Goal: Transaction & Acquisition: Purchase product/service

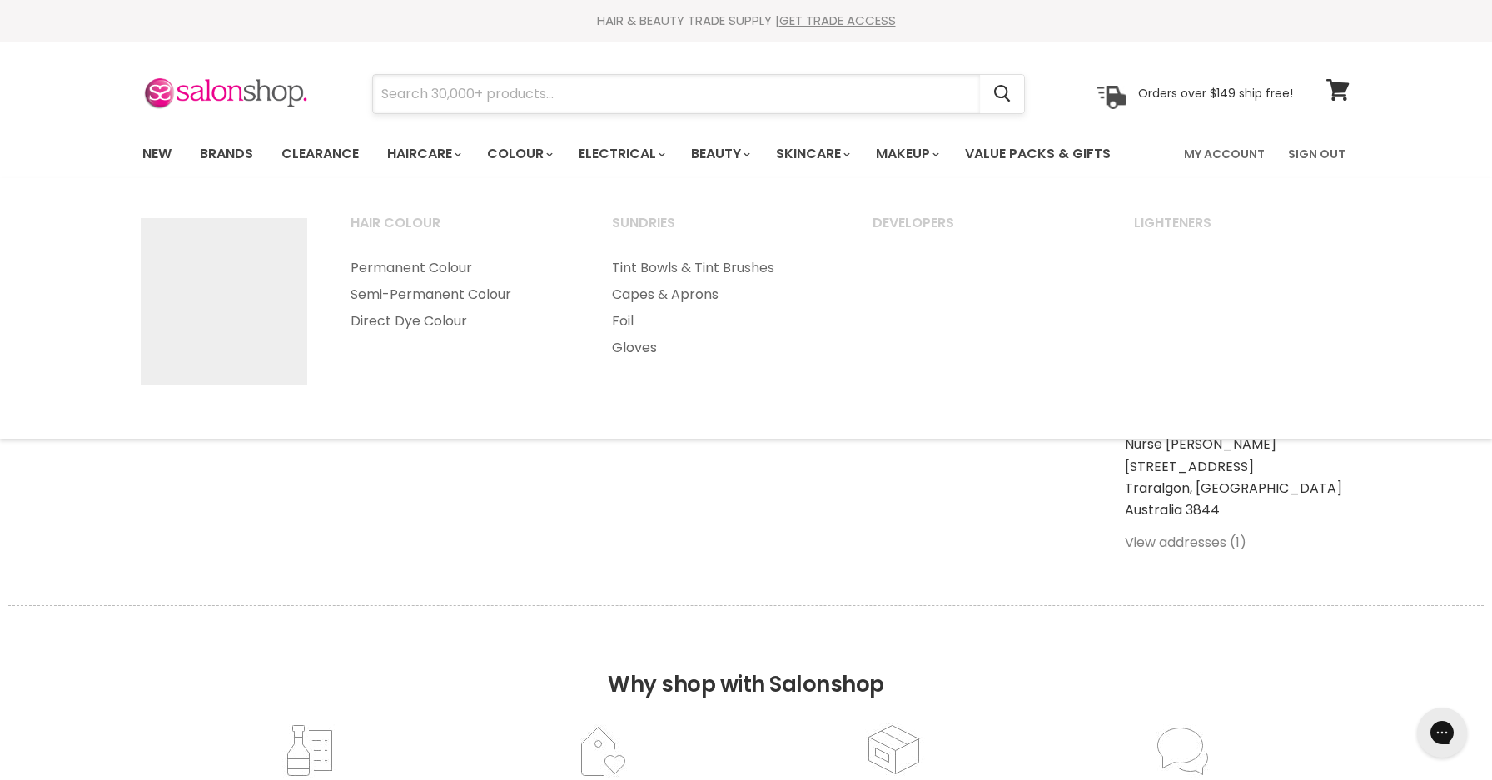
click at [500, 87] on input "Search" at bounding box center [676, 94] width 607 height 38
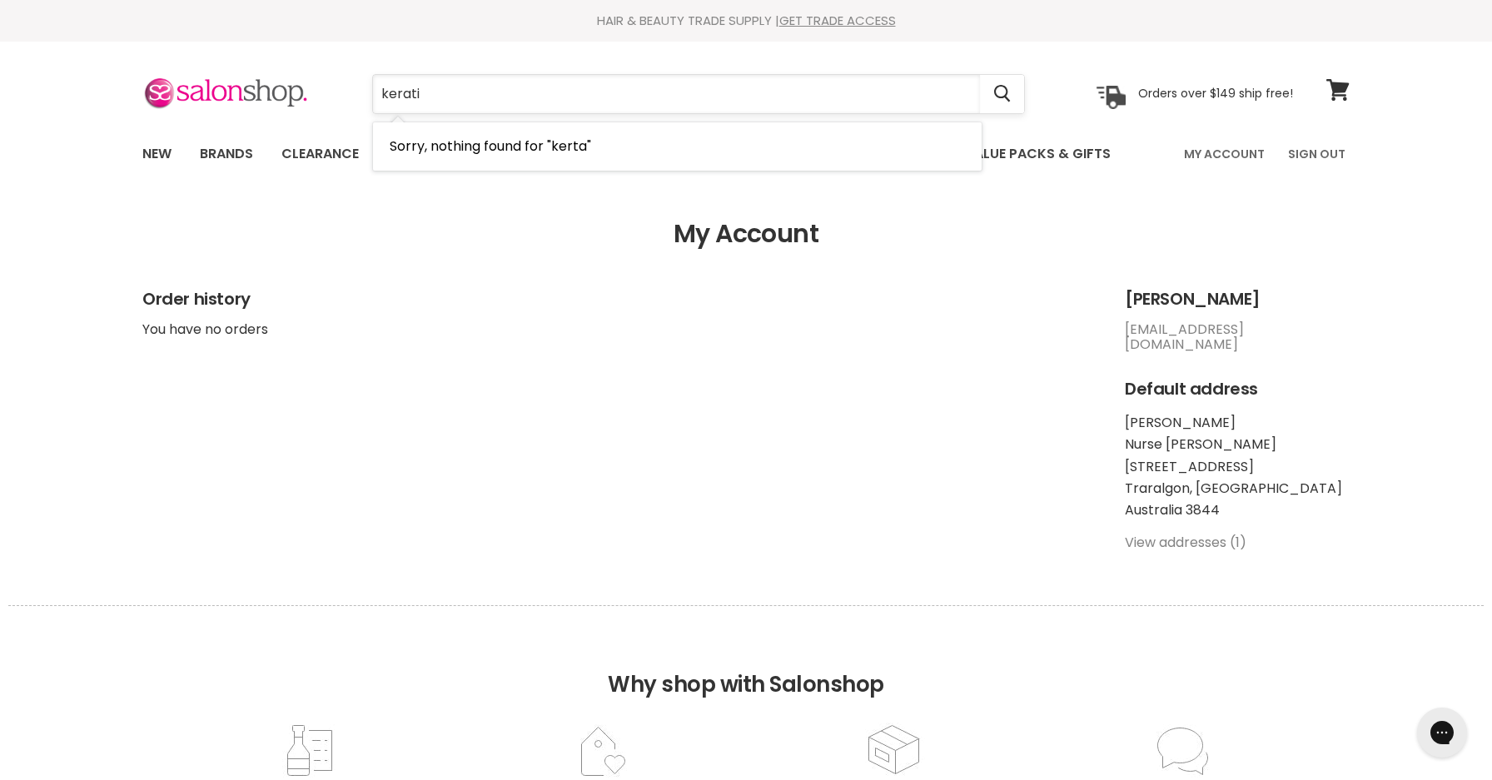
type input "keratin"
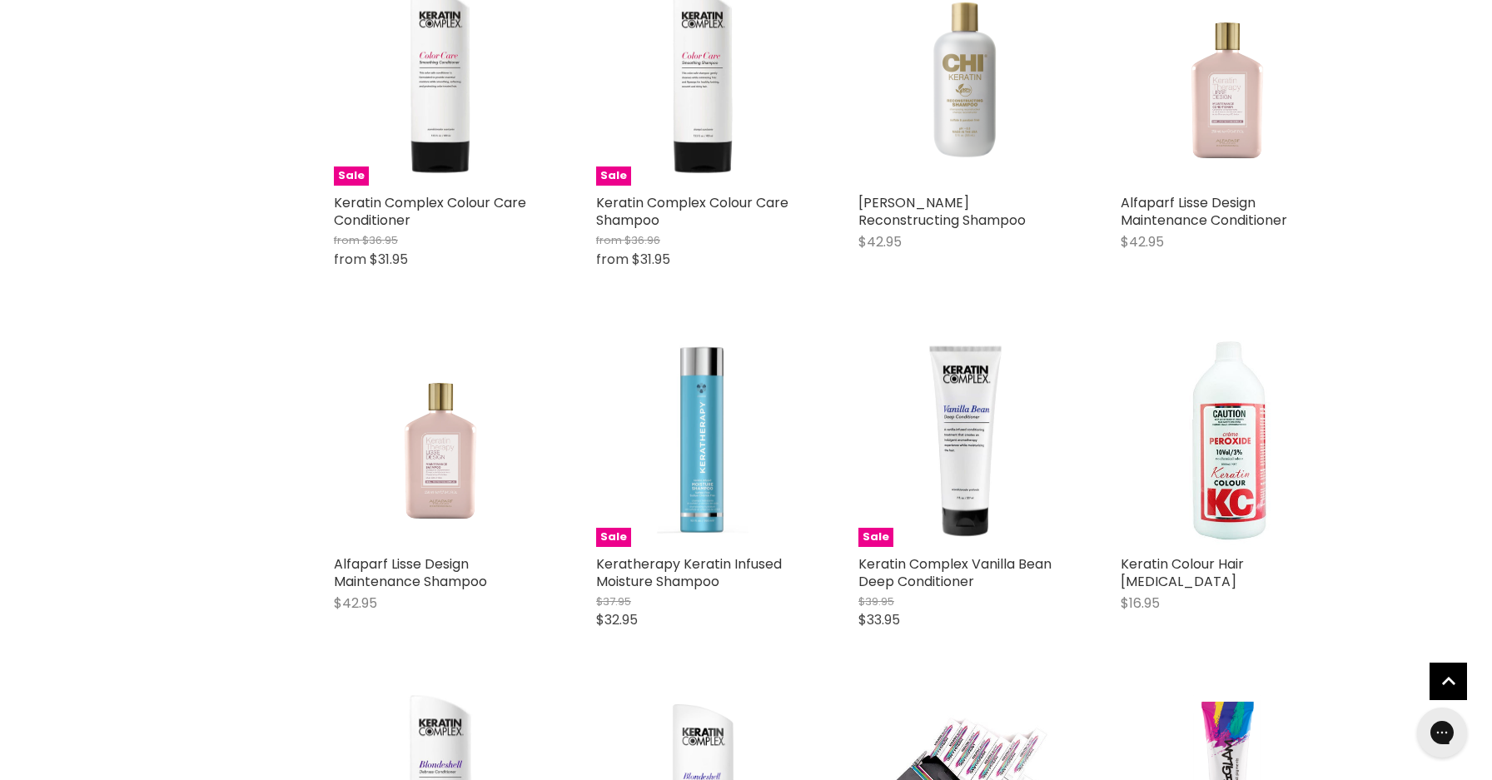
scroll to position [767, 0]
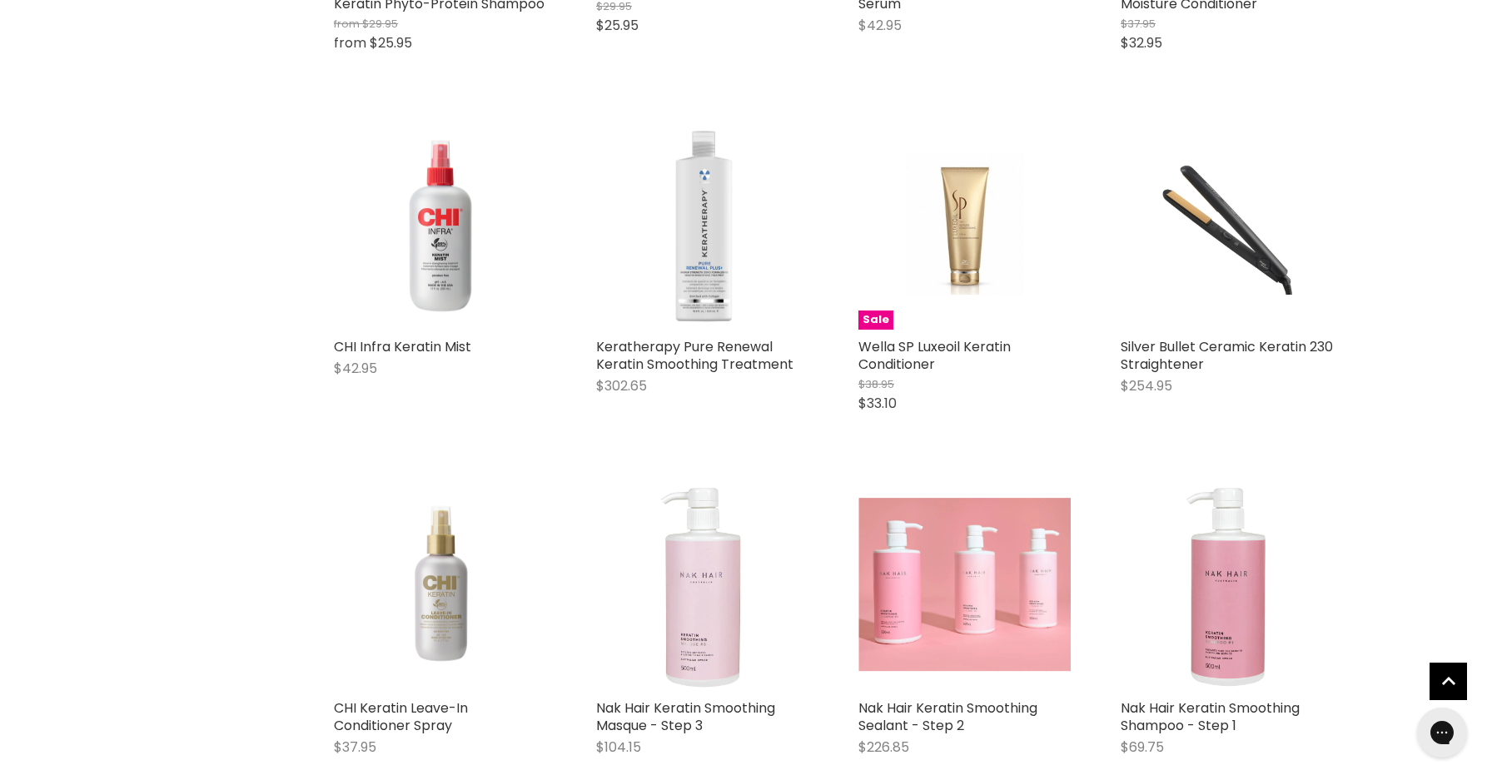
scroll to position [2897, 0]
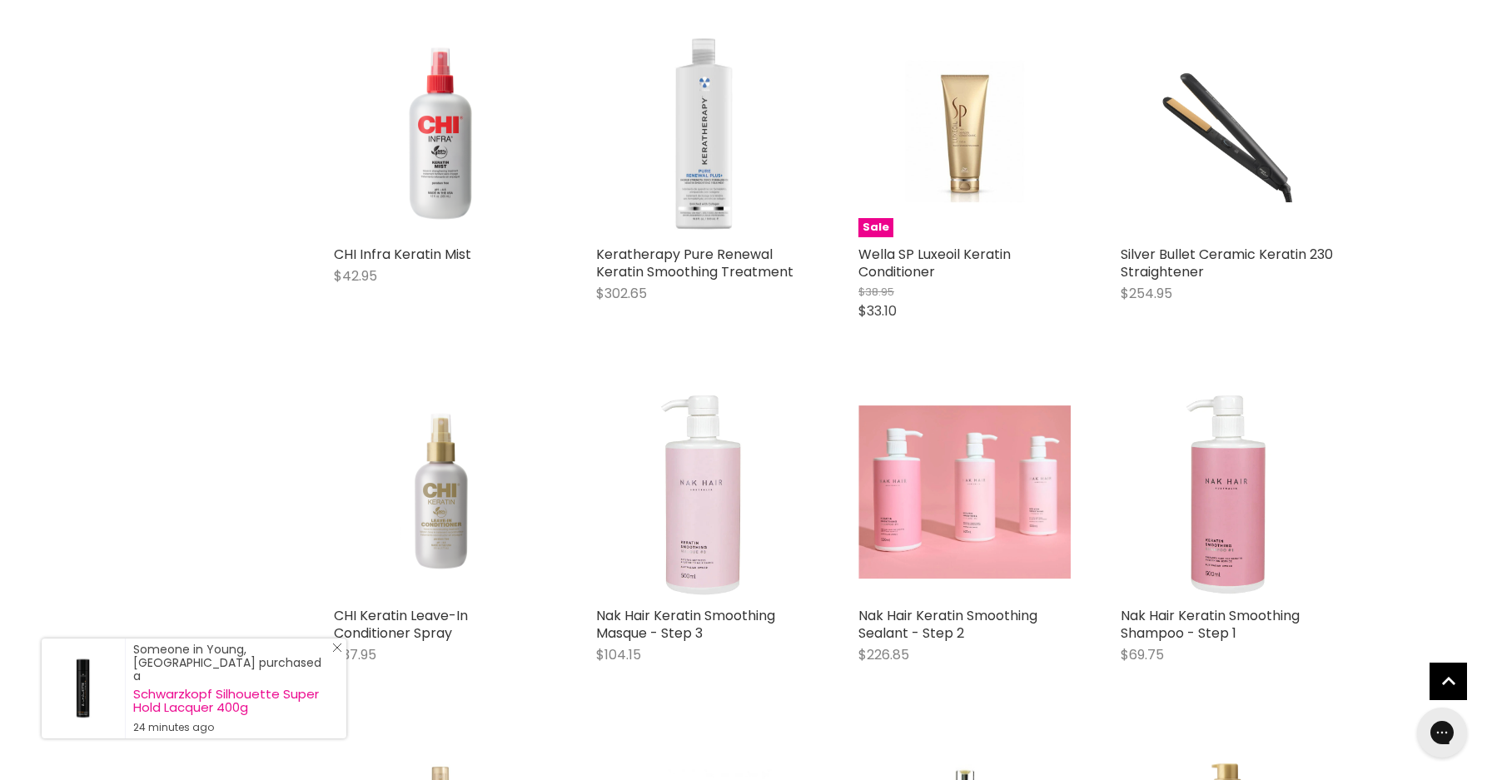
click at [338, 653] on icon "Close Icon" at bounding box center [337, 648] width 10 height 10
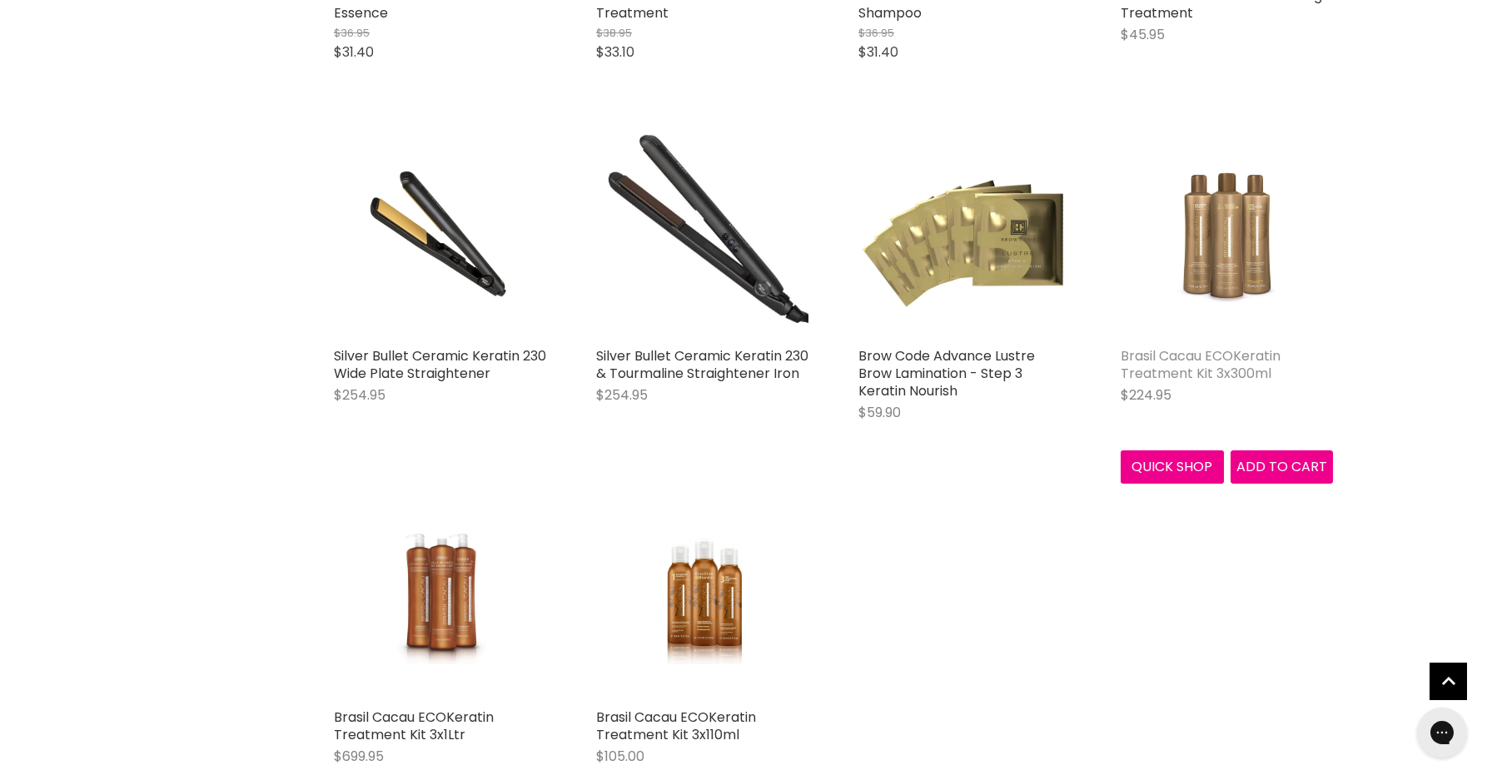
scroll to position [3873, 0]
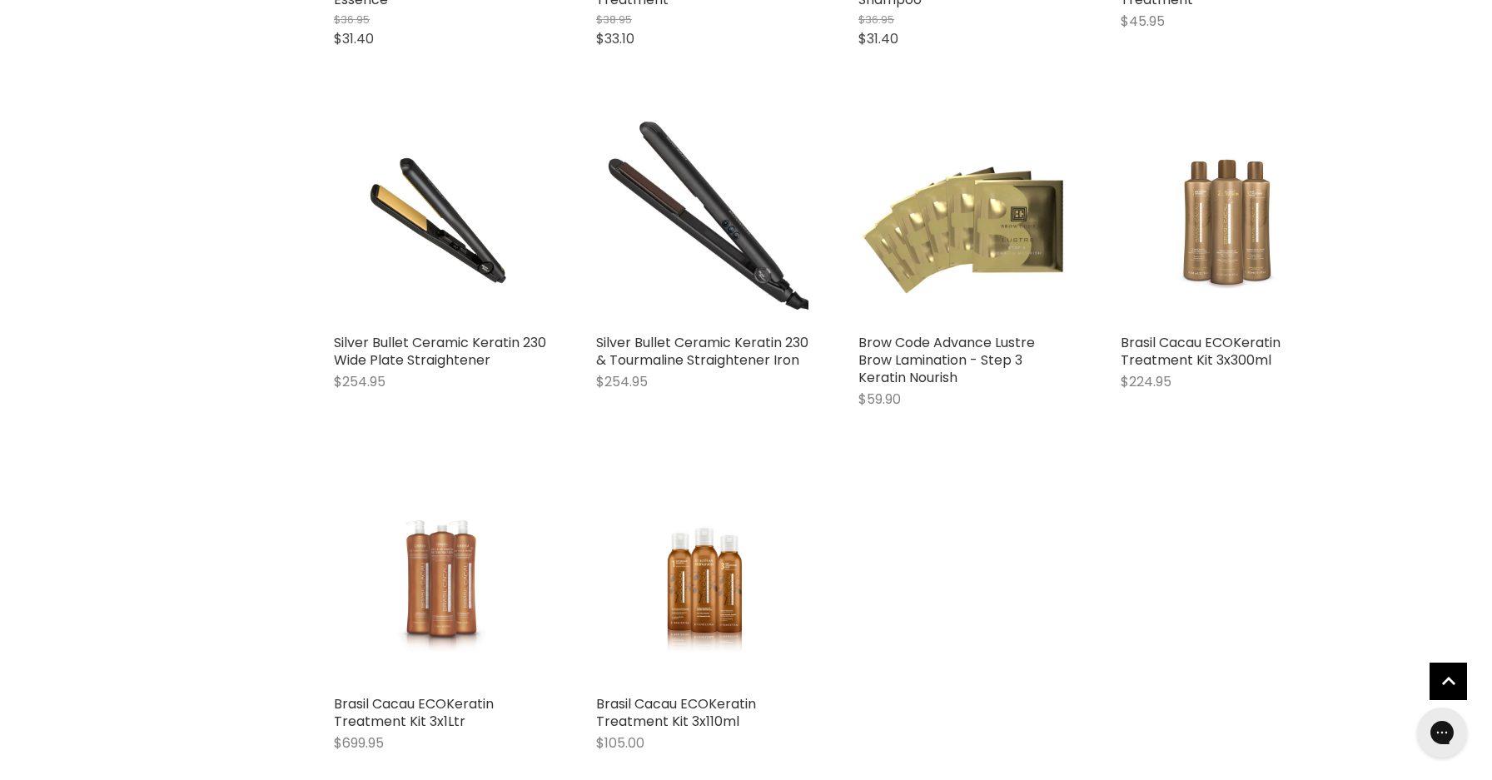
click at [469, 563] on img "Main content" at bounding box center [441, 581] width 142 height 212
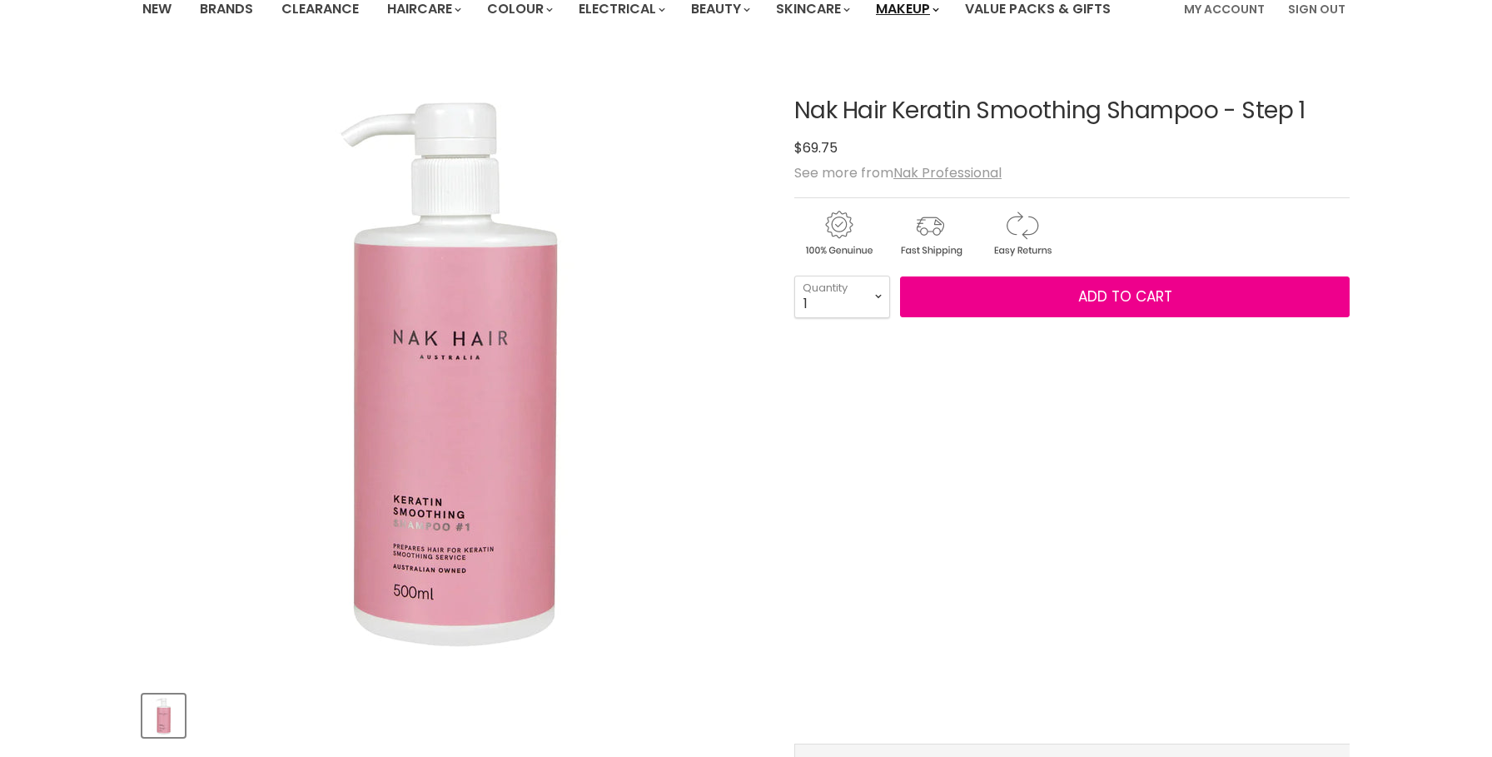
scroll to position [145, 0]
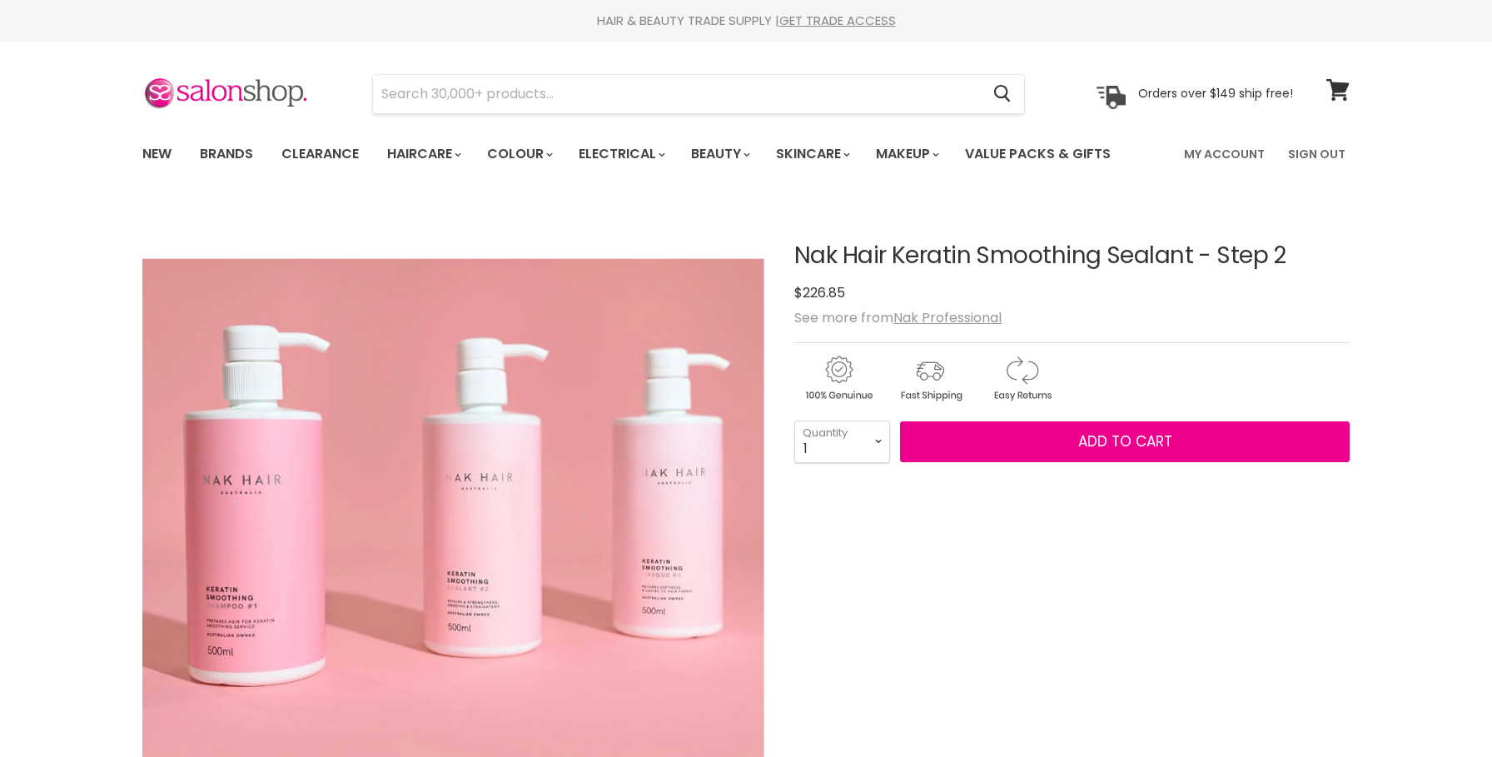
scroll to position [518, 0]
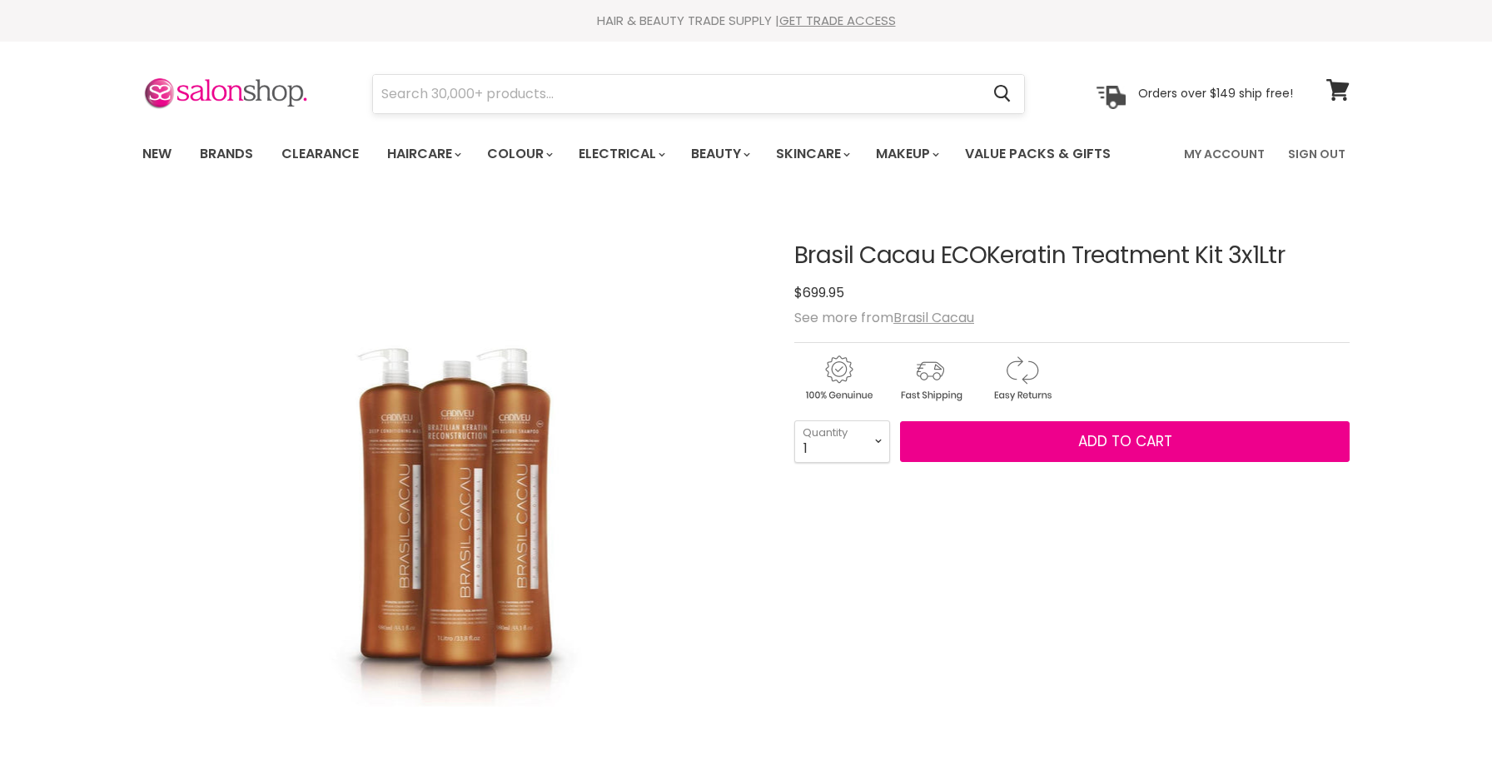
click at [587, 101] on input "Search" at bounding box center [676, 94] width 607 height 38
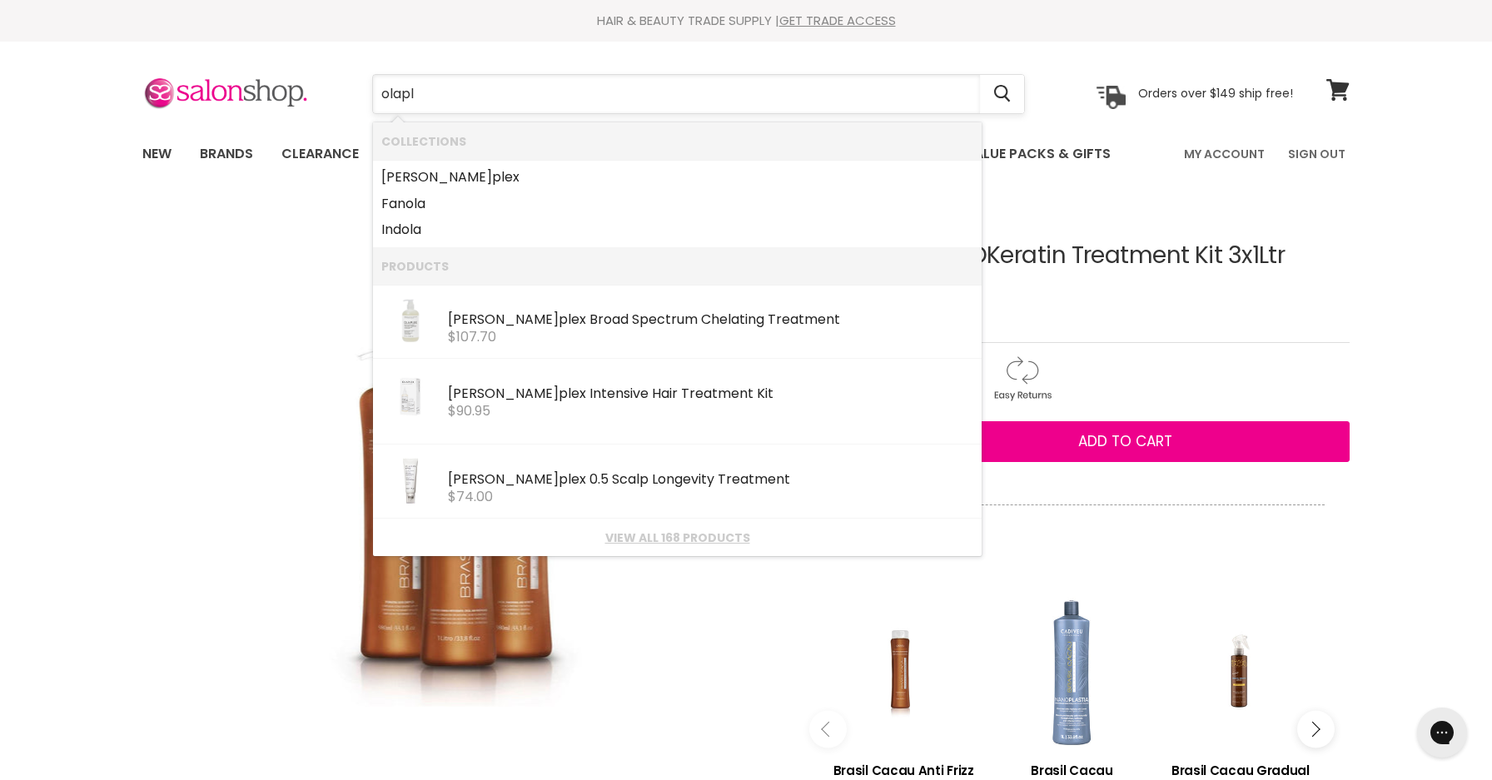
type input "olaple"
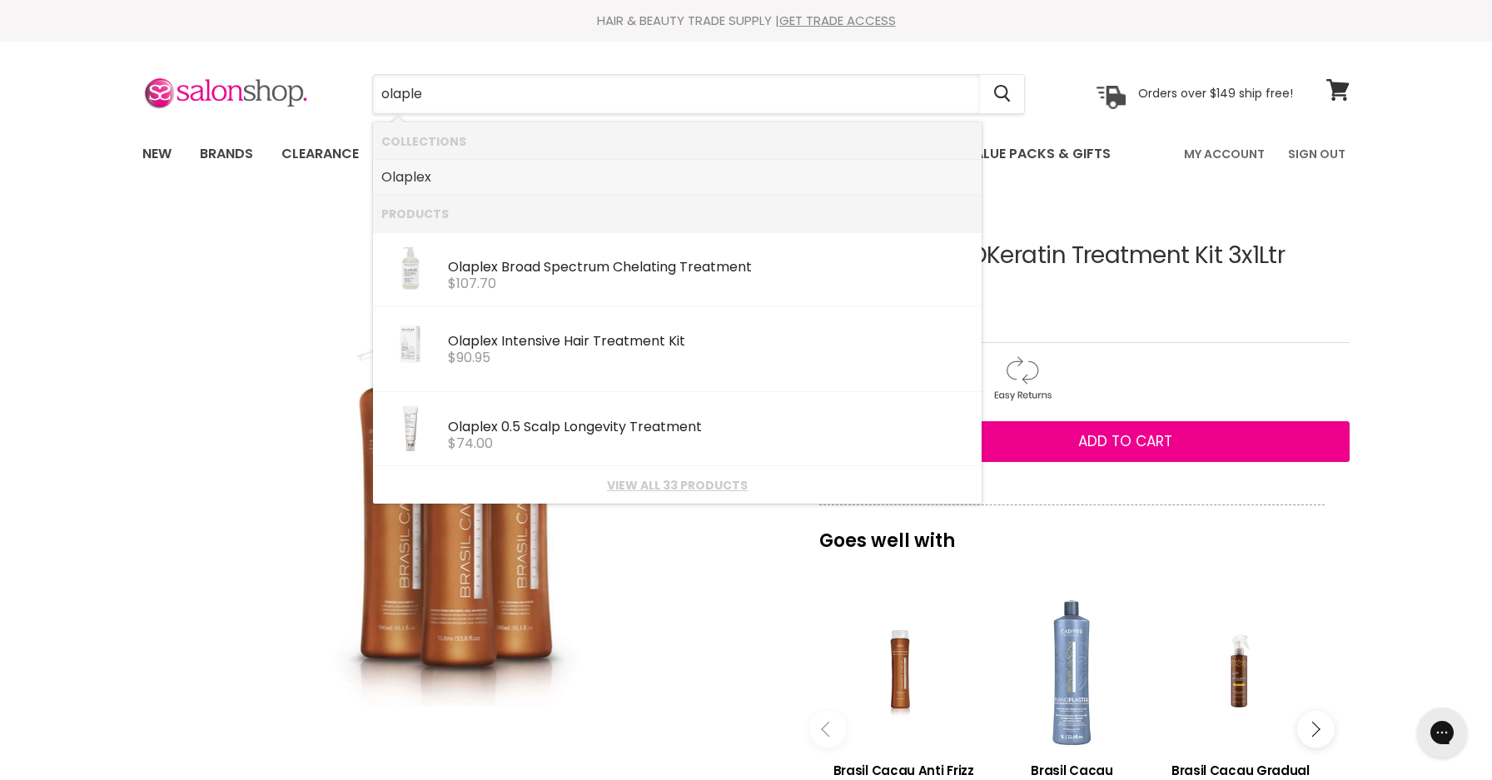
click at [497, 172] on link "Olaple x" at bounding box center [677, 177] width 592 height 27
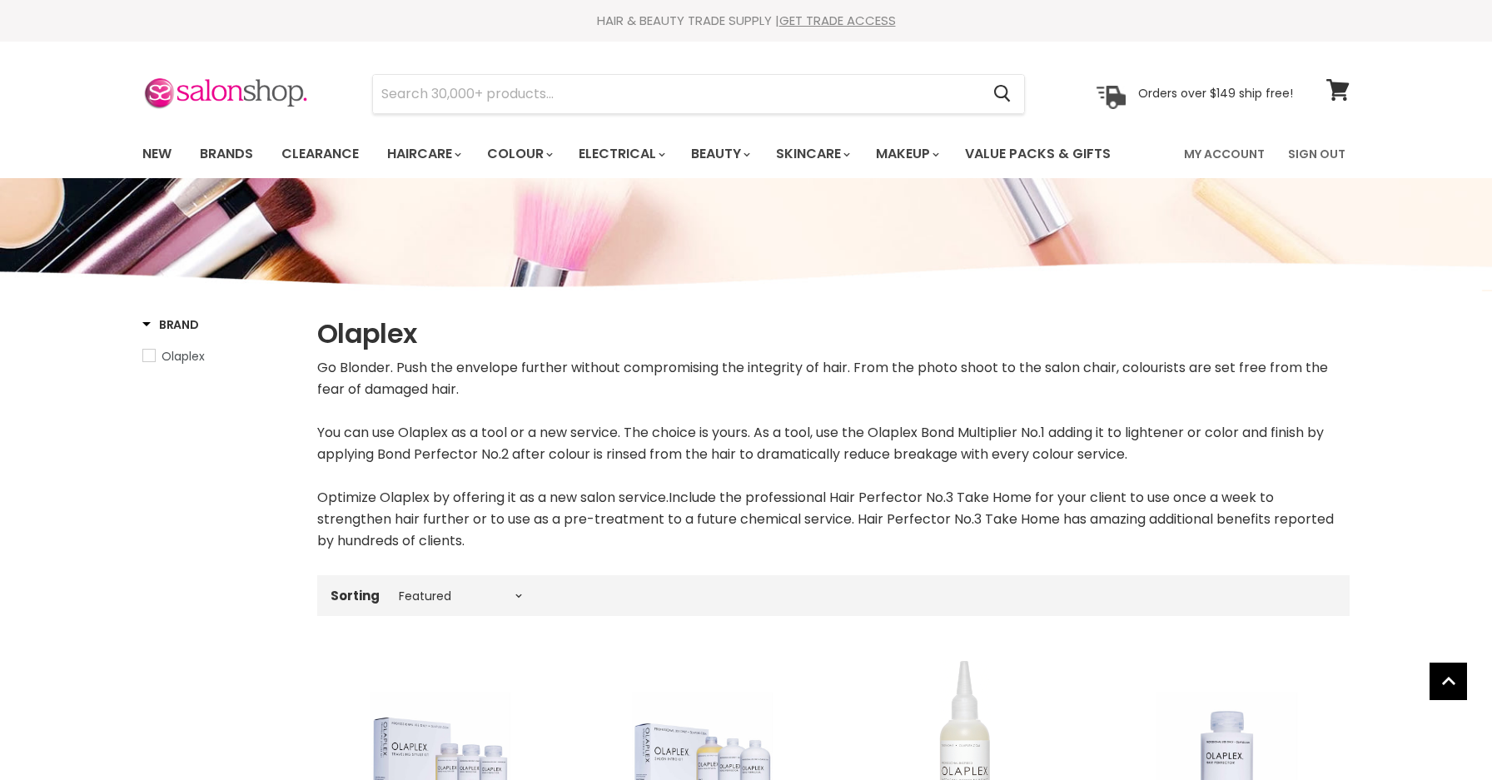
select select "manual"
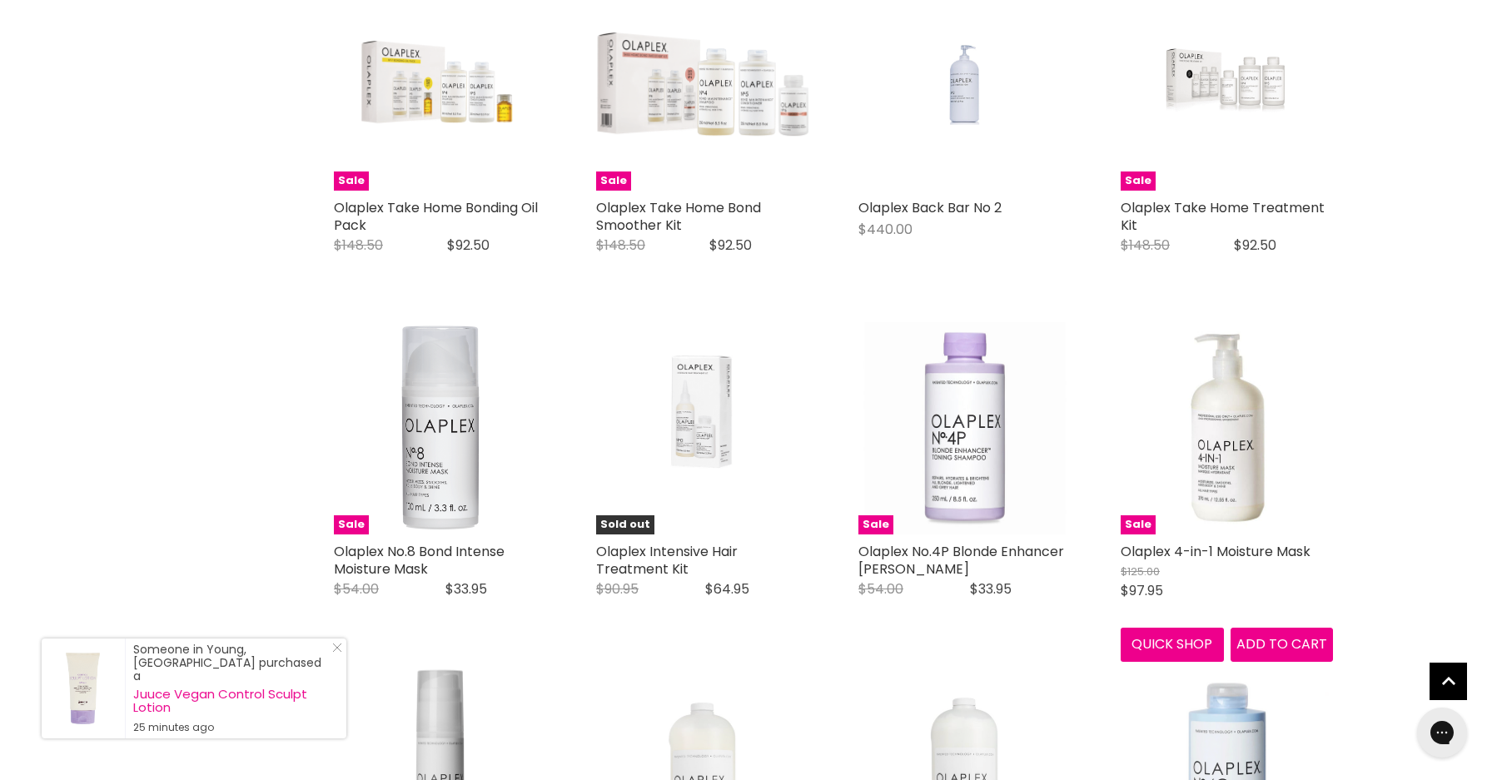
scroll to position [1529, 0]
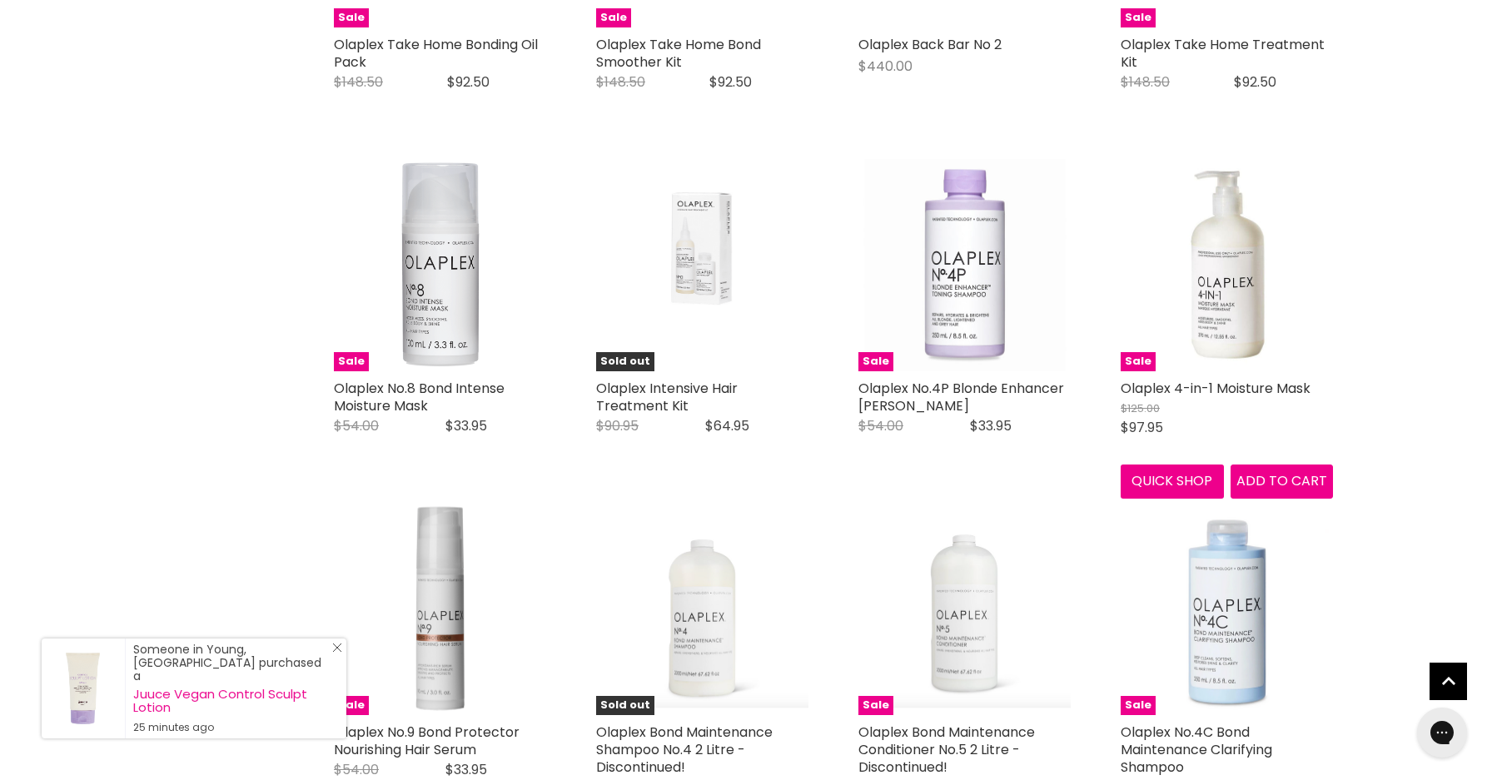
click at [336, 653] on icon "Close Icon" at bounding box center [337, 648] width 10 height 10
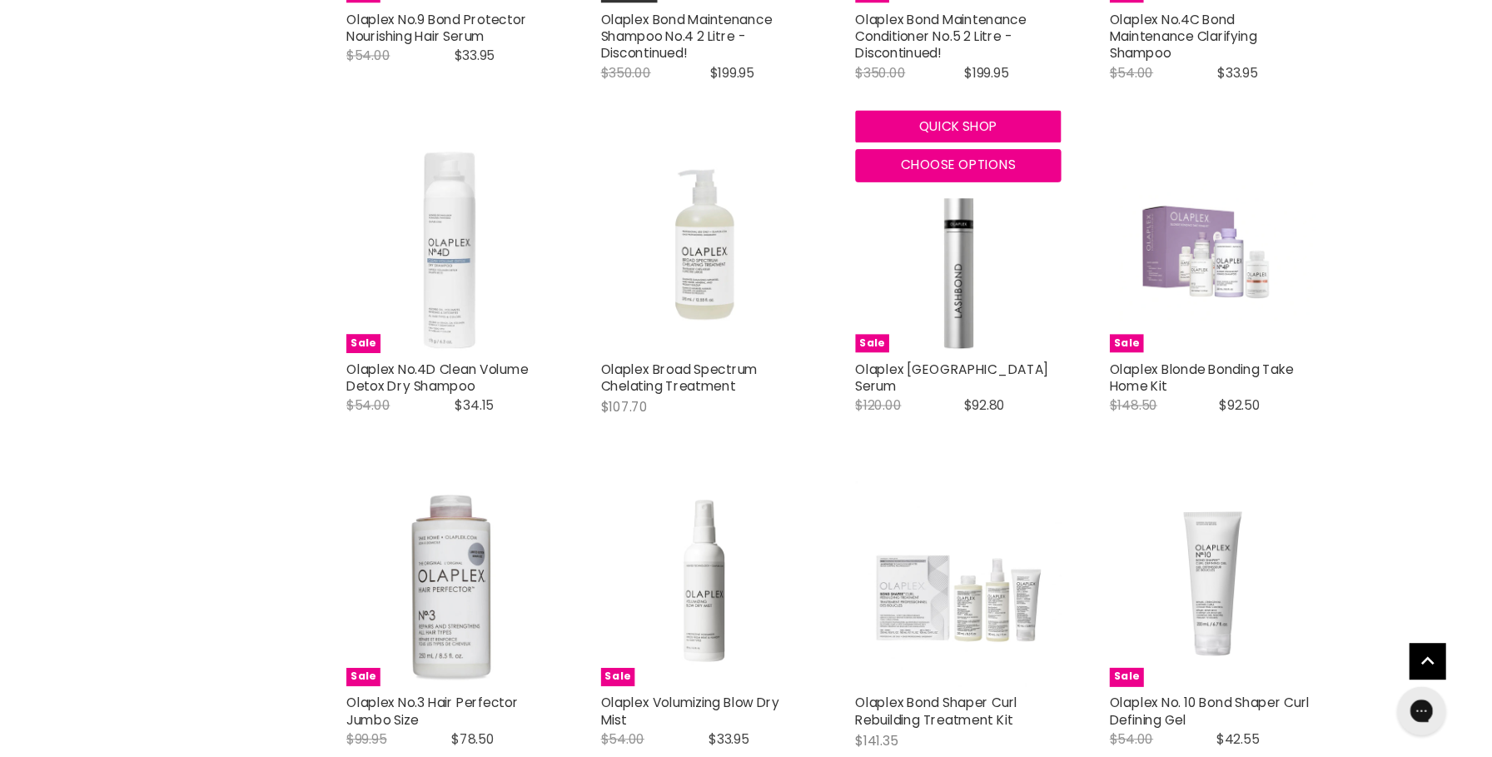
scroll to position [2244, 0]
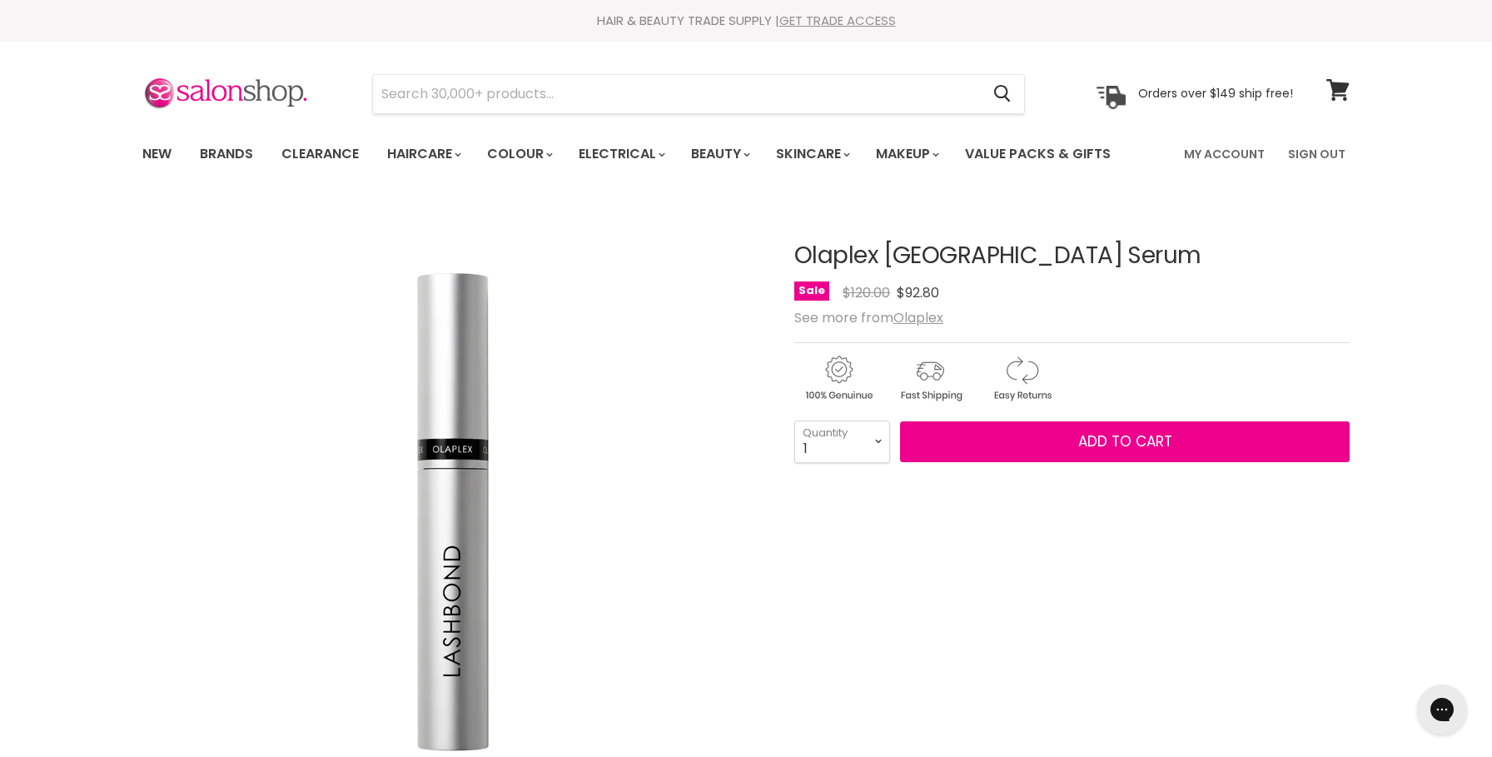
click at [799, 15] on link "GET TRADE ACCESS" at bounding box center [838, 20] width 117 height 17
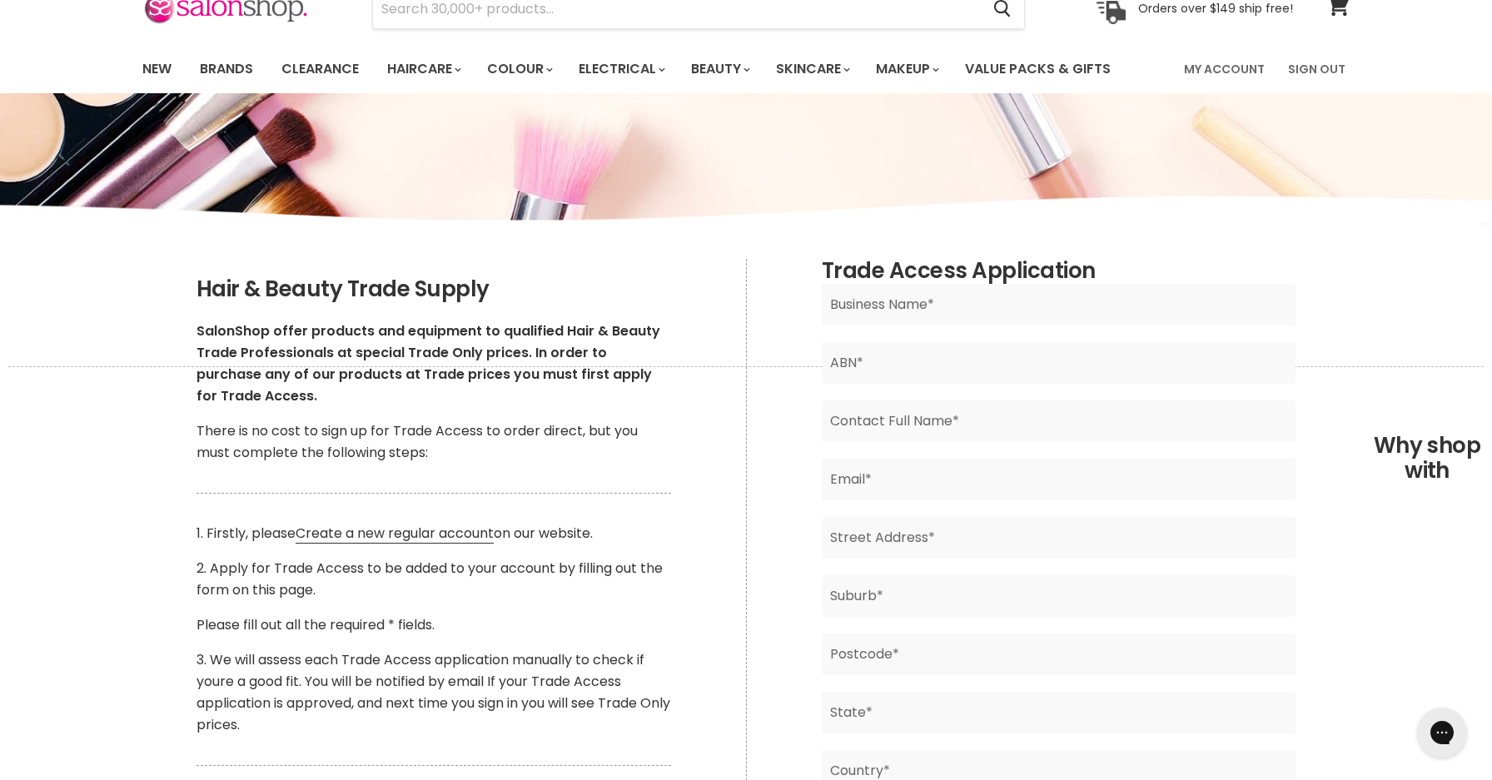
scroll to position [92, 0]
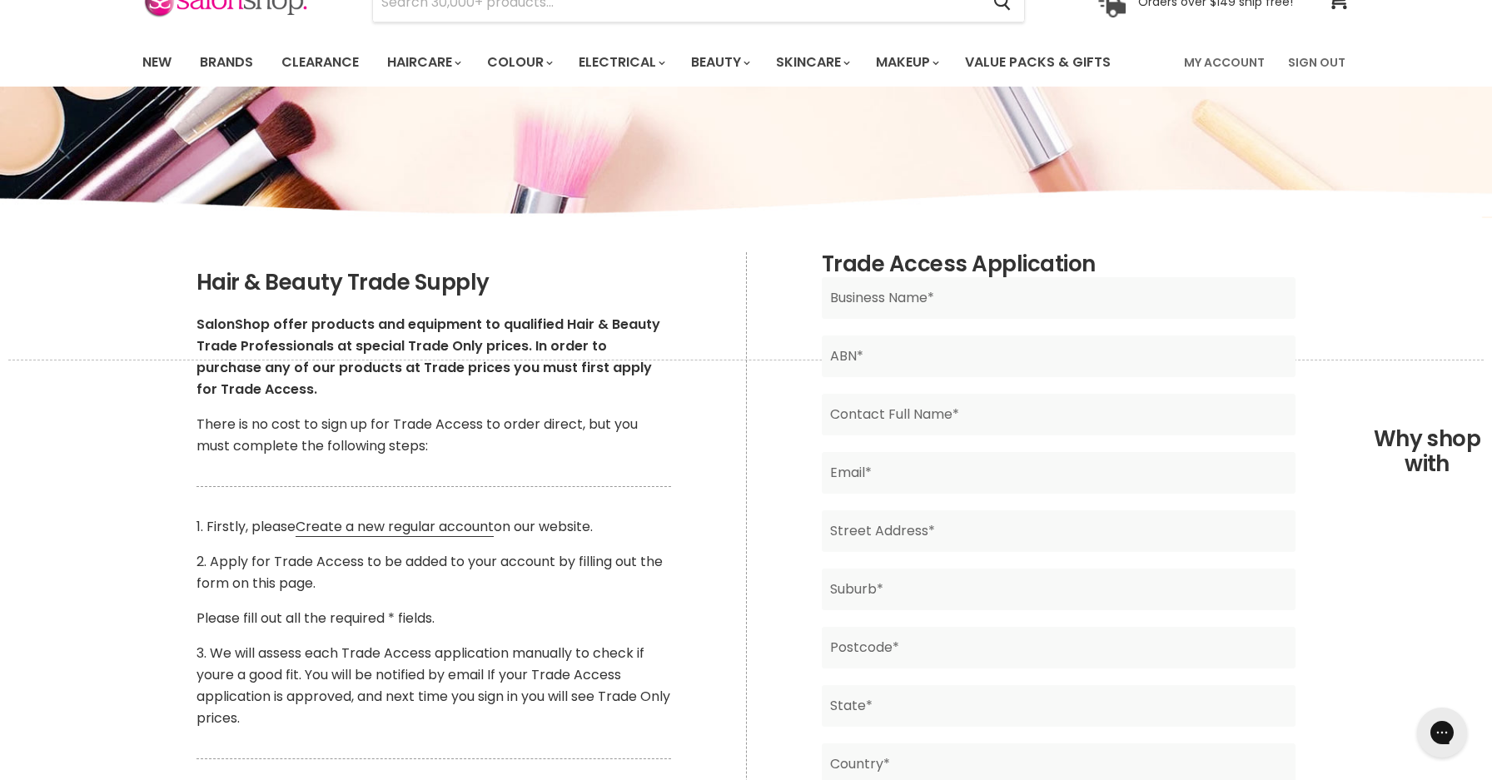
click at [548, 660] on p "3. We will assess each Trade Access application manually to check if youre a go…" at bounding box center [434, 686] width 475 height 87
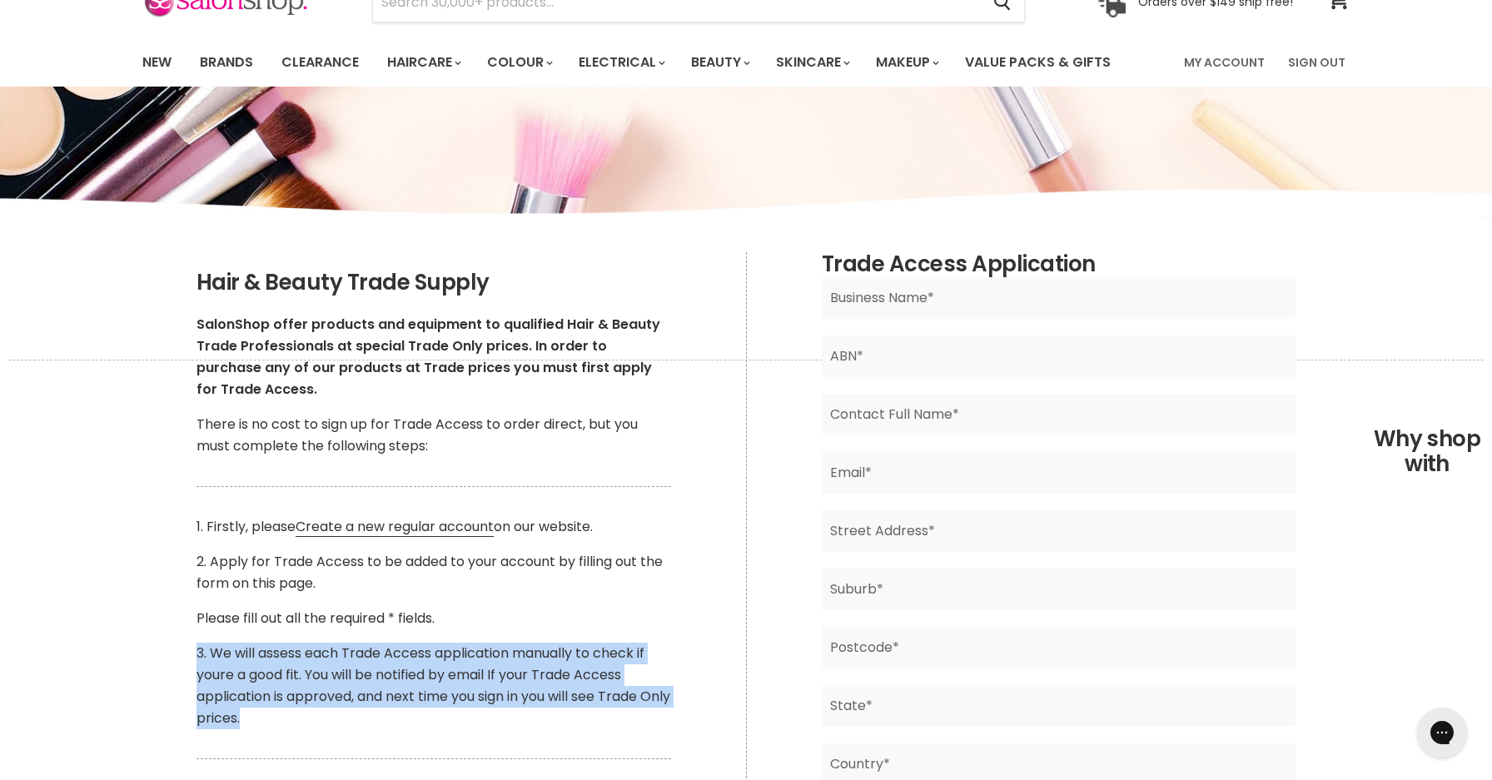
click at [548, 660] on p "3. We will assess each Trade Access application manually to check if youre a go…" at bounding box center [434, 686] width 475 height 87
click at [436, 689] on p "3. We will assess each Trade Access application manually to check if youre a go…" at bounding box center [434, 686] width 475 height 87
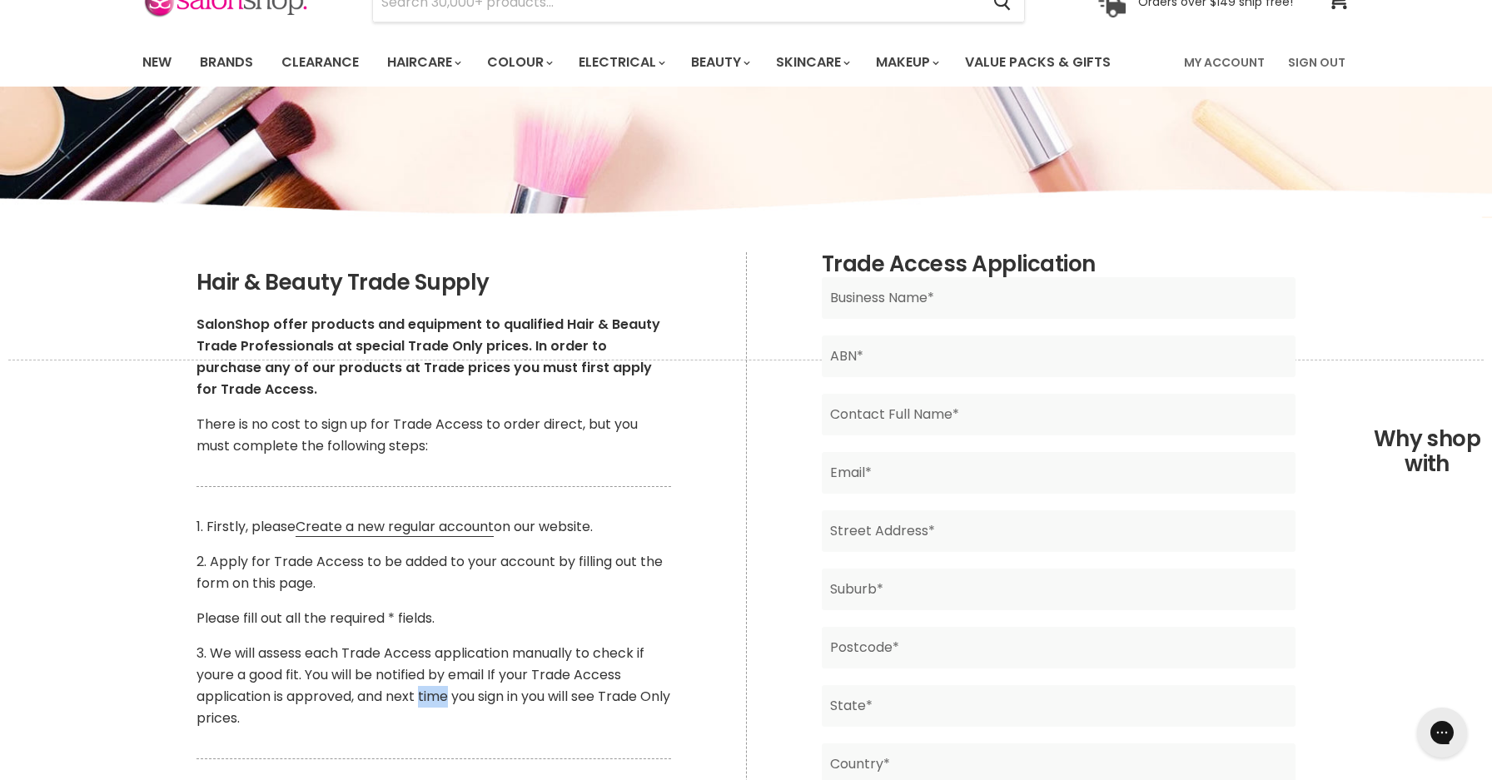
click at [436, 689] on p "3. We will assess each Trade Access application manually to check if youre a go…" at bounding box center [434, 686] width 475 height 87
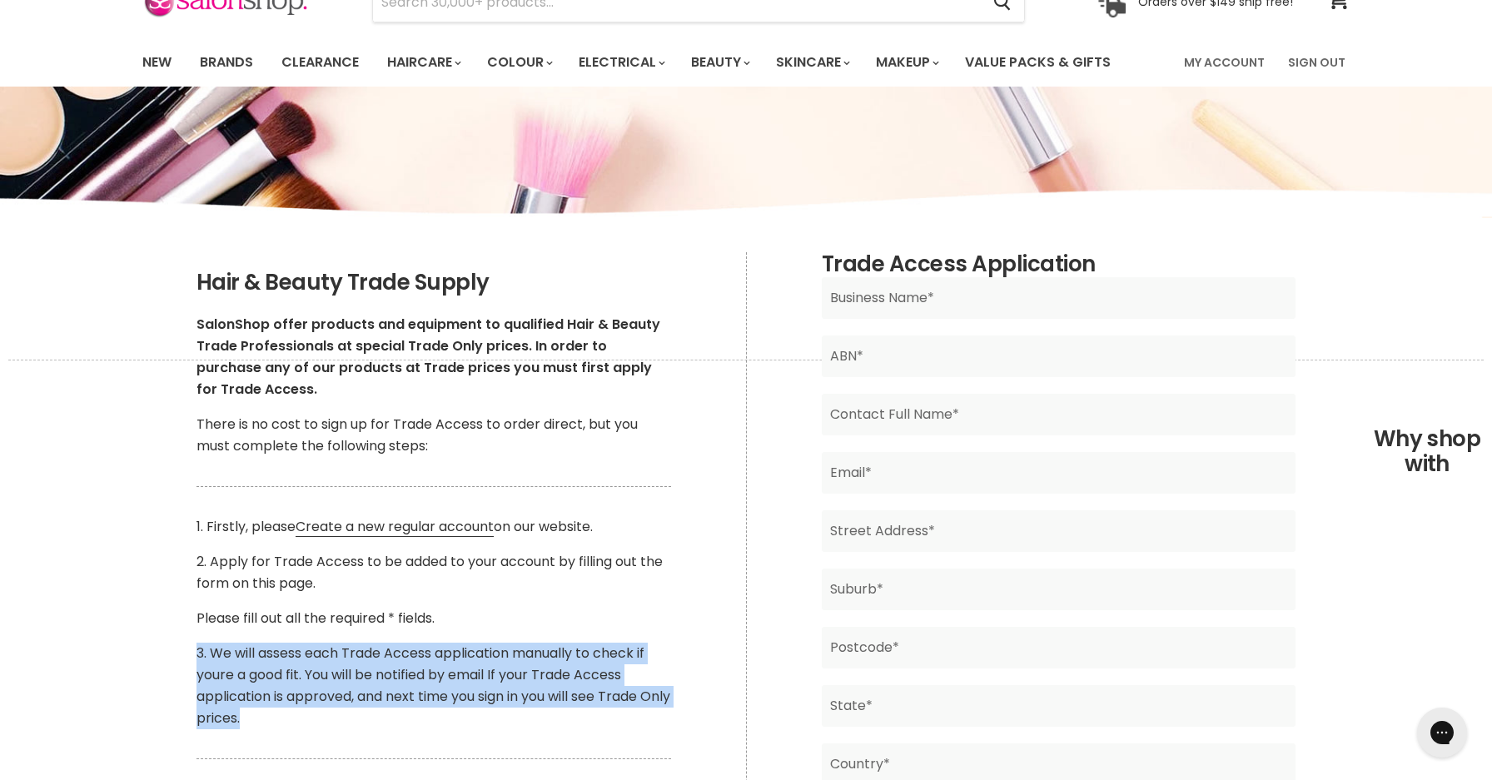
click at [436, 689] on p "3. We will assess each Trade Access application manually to check if youre a go…" at bounding box center [434, 686] width 475 height 87
click at [466, 708] on p "3. We will assess each Trade Access application manually to check if youre a go…" at bounding box center [434, 686] width 475 height 87
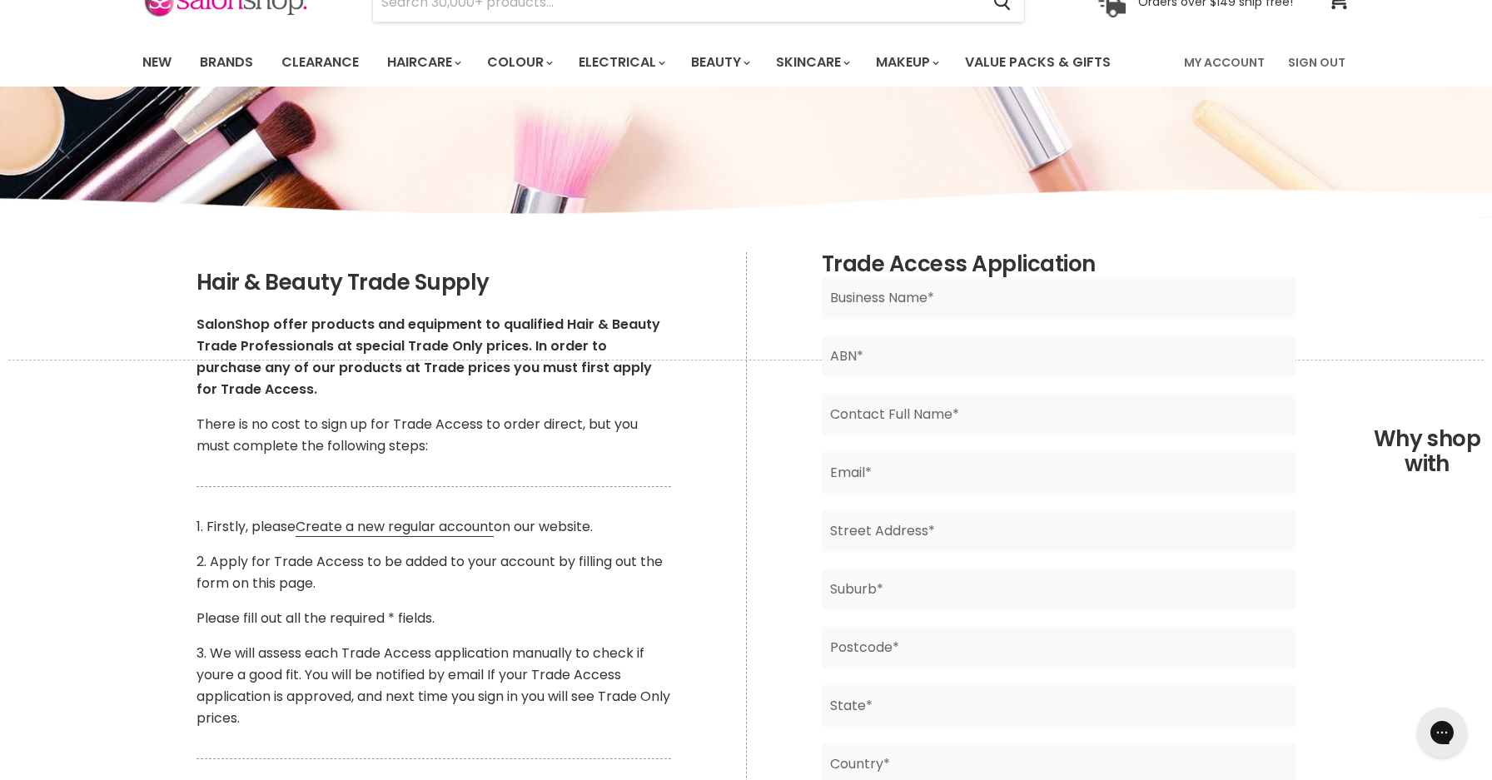
click at [466, 708] on p "3. We will assess each Trade Access application manually to check if youre a go…" at bounding box center [434, 686] width 475 height 87
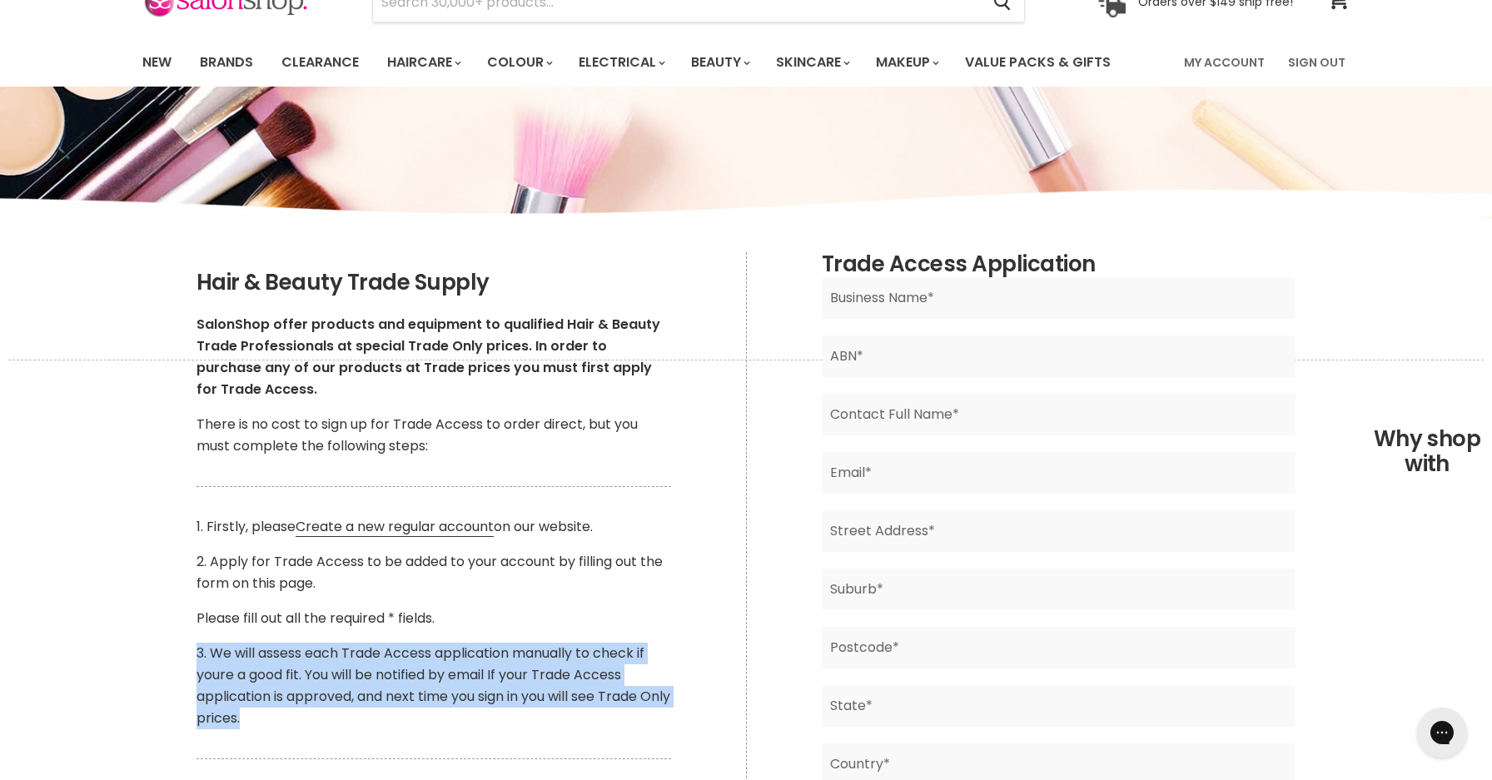
click at [466, 708] on p "3. We will assess each Trade Access application manually to check if youre a go…" at bounding box center [434, 686] width 475 height 87
click at [608, 673] on p "3. We will assess each Trade Access application manually to check if youre a go…" at bounding box center [434, 686] width 475 height 87
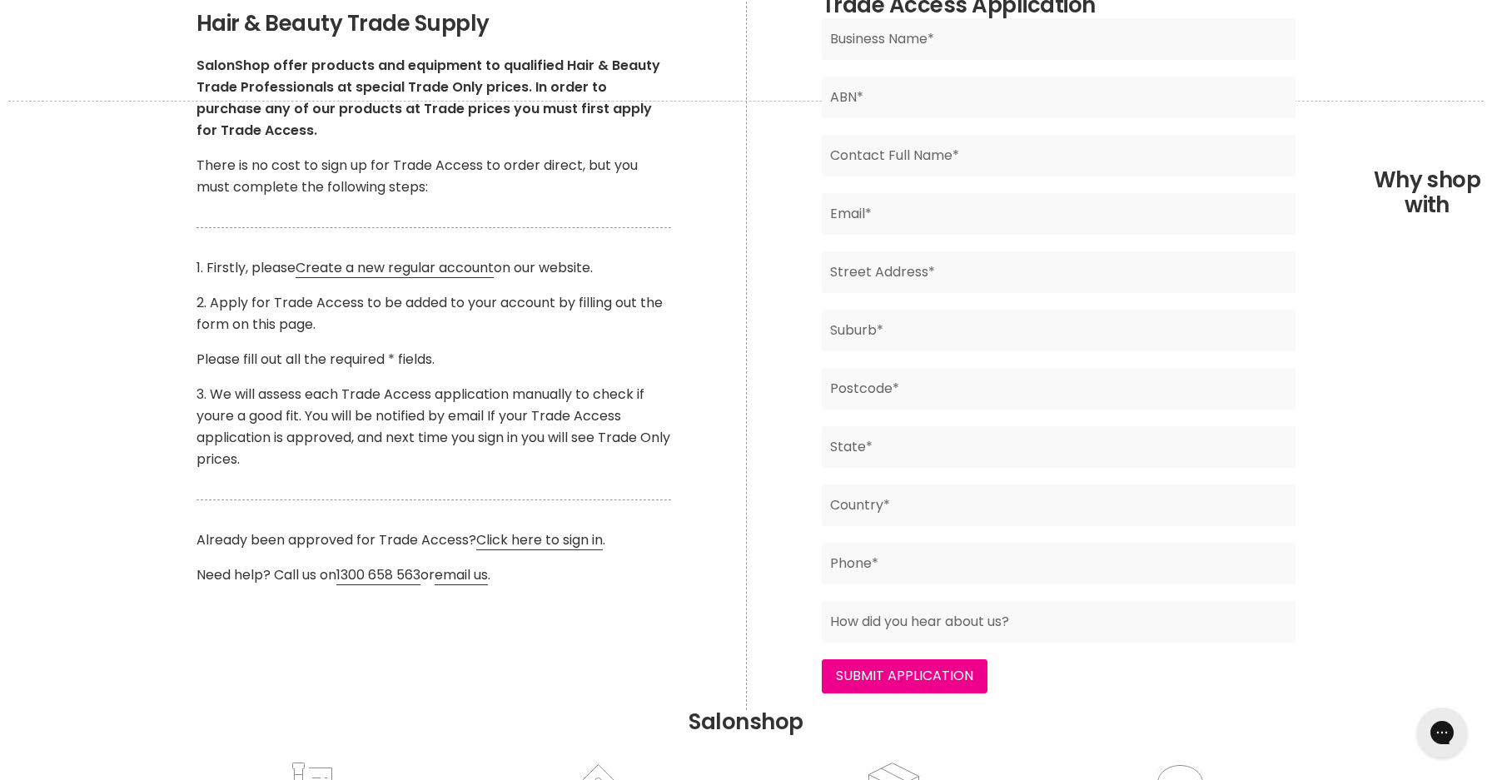
scroll to position [357, 0]
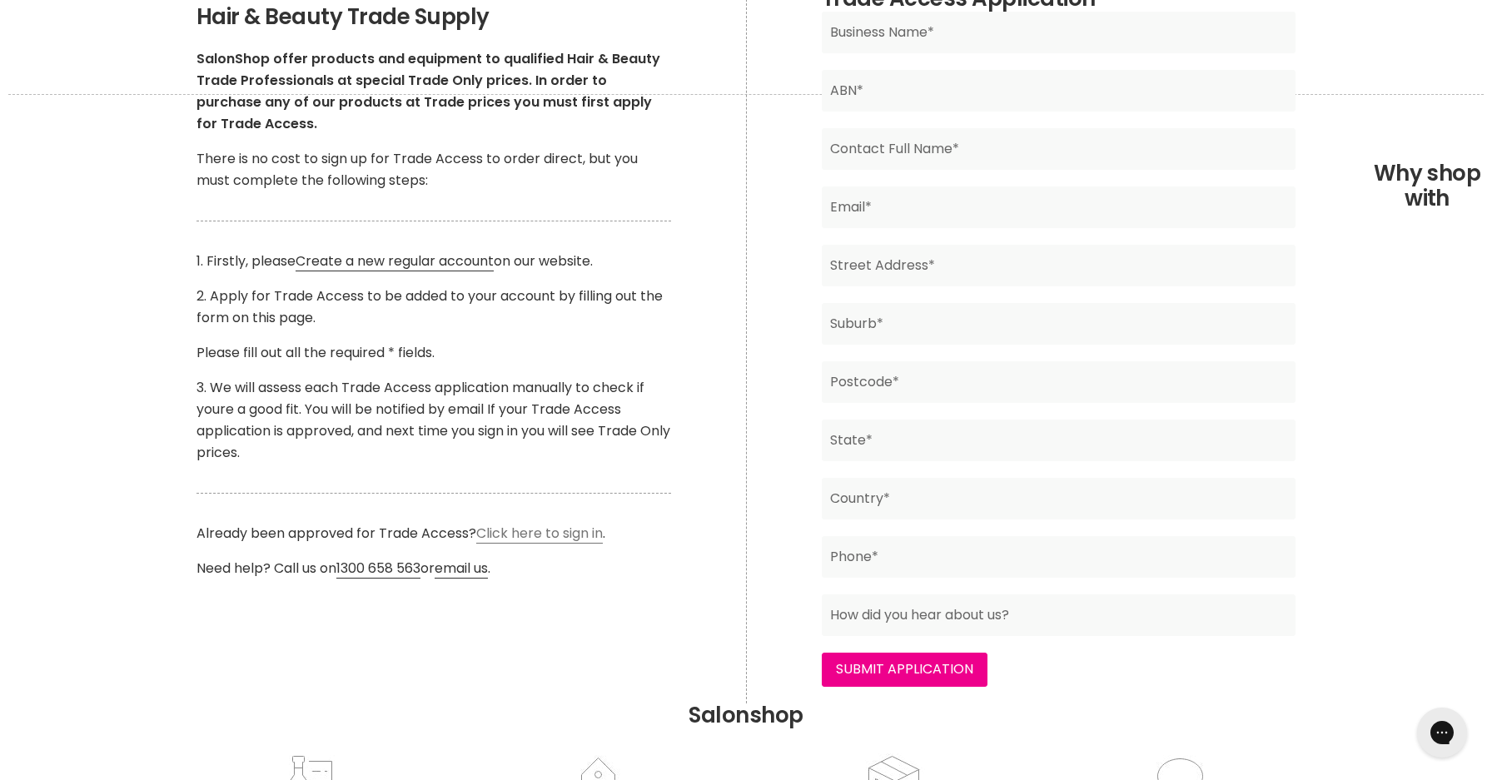
click at [544, 541] on link "Click here to sign in" at bounding box center [539, 534] width 127 height 20
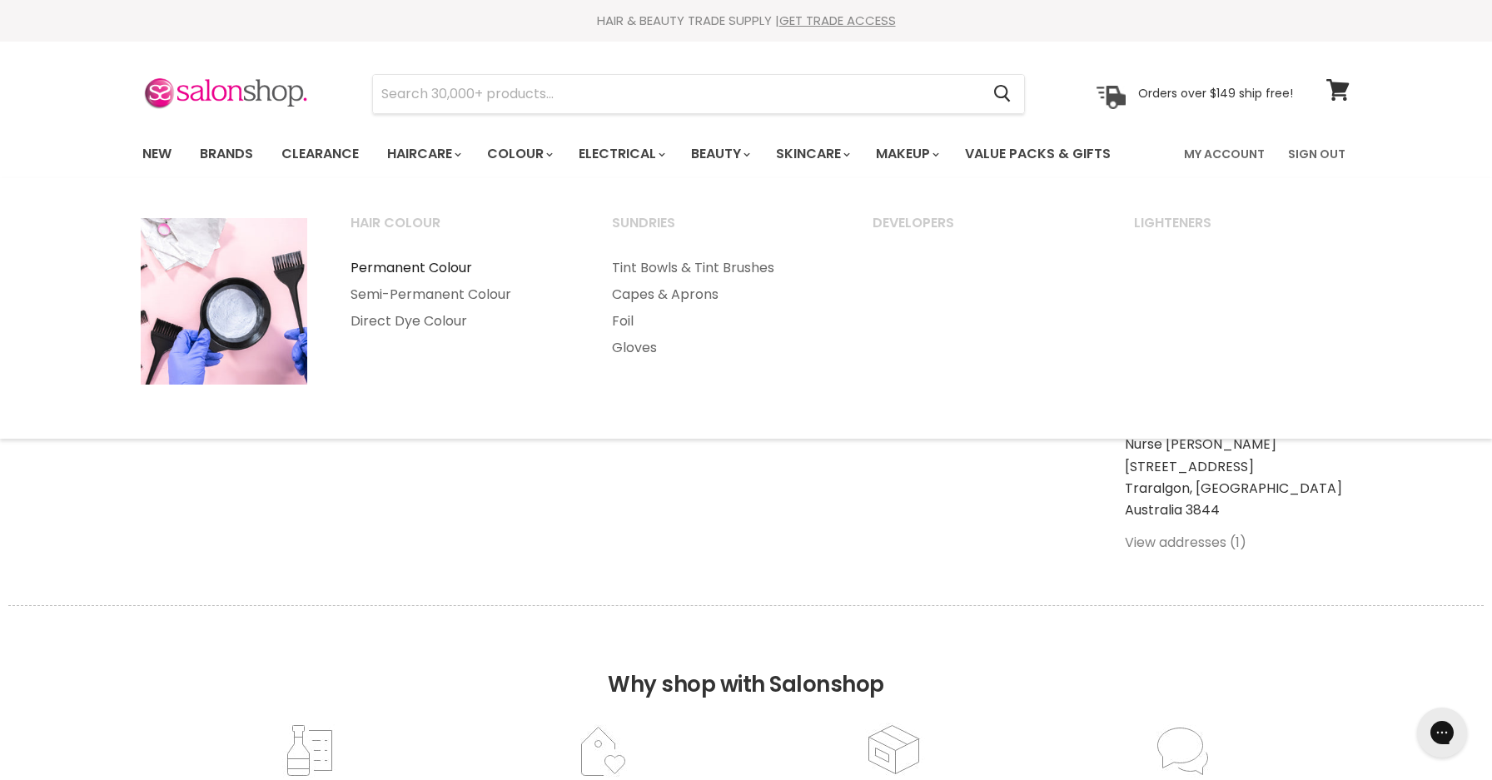
click at [436, 270] on link "Permanent Colour" at bounding box center [459, 268] width 258 height 27
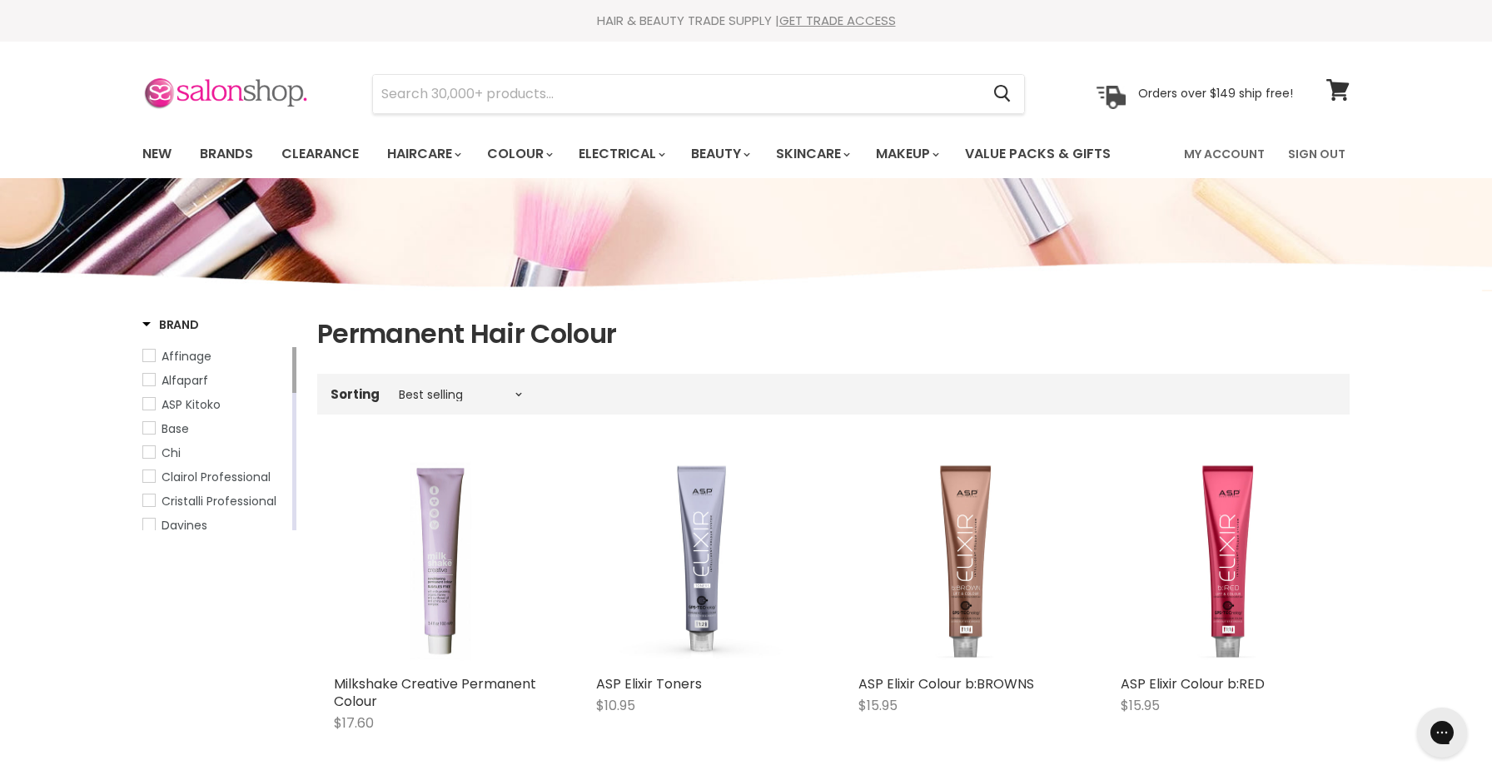
click at [195, 91] on img at bounding box center [225, 94] width 167 height 35
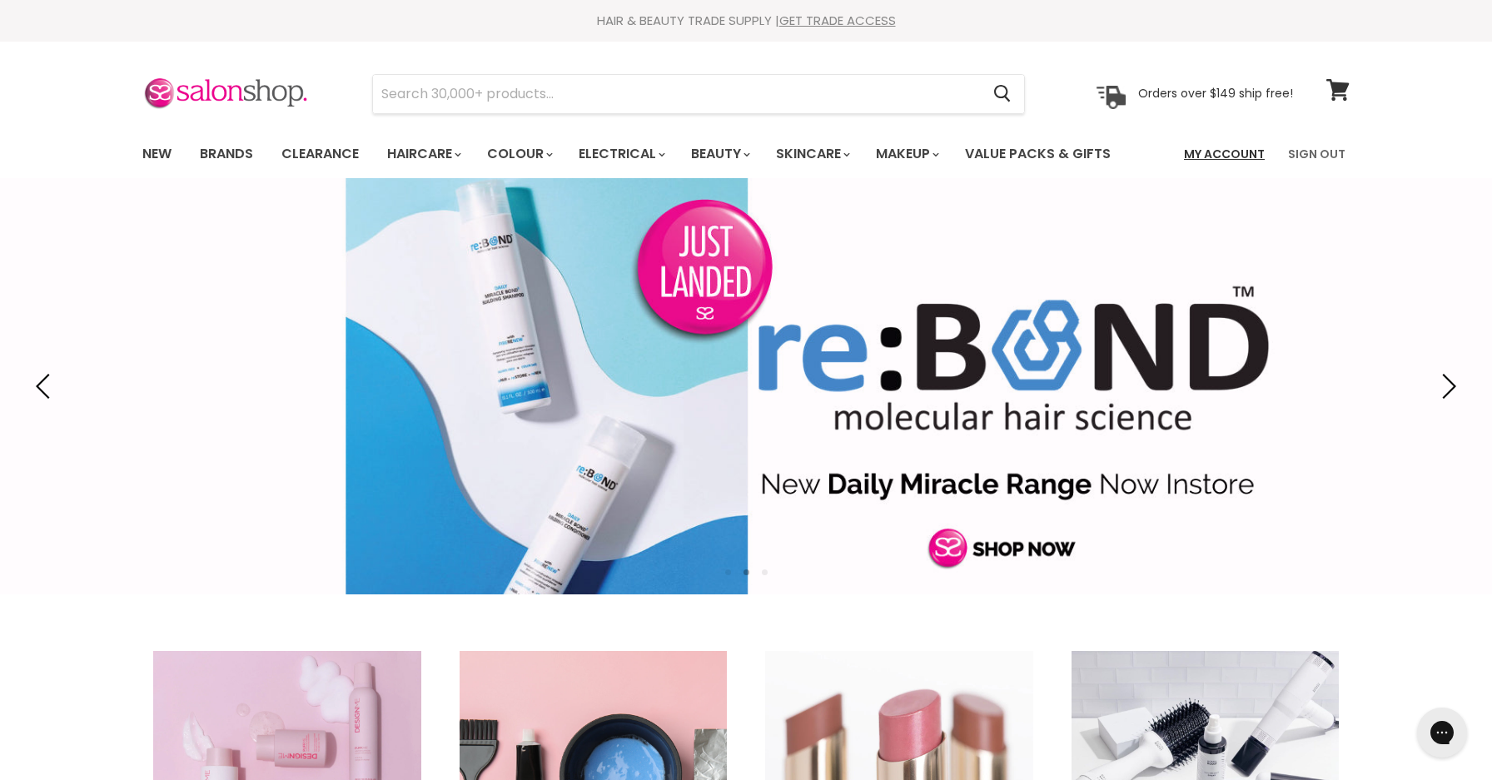
click at [1261, 147] on link "My Account" at bounding box center [1224, 154] width 101 height 35
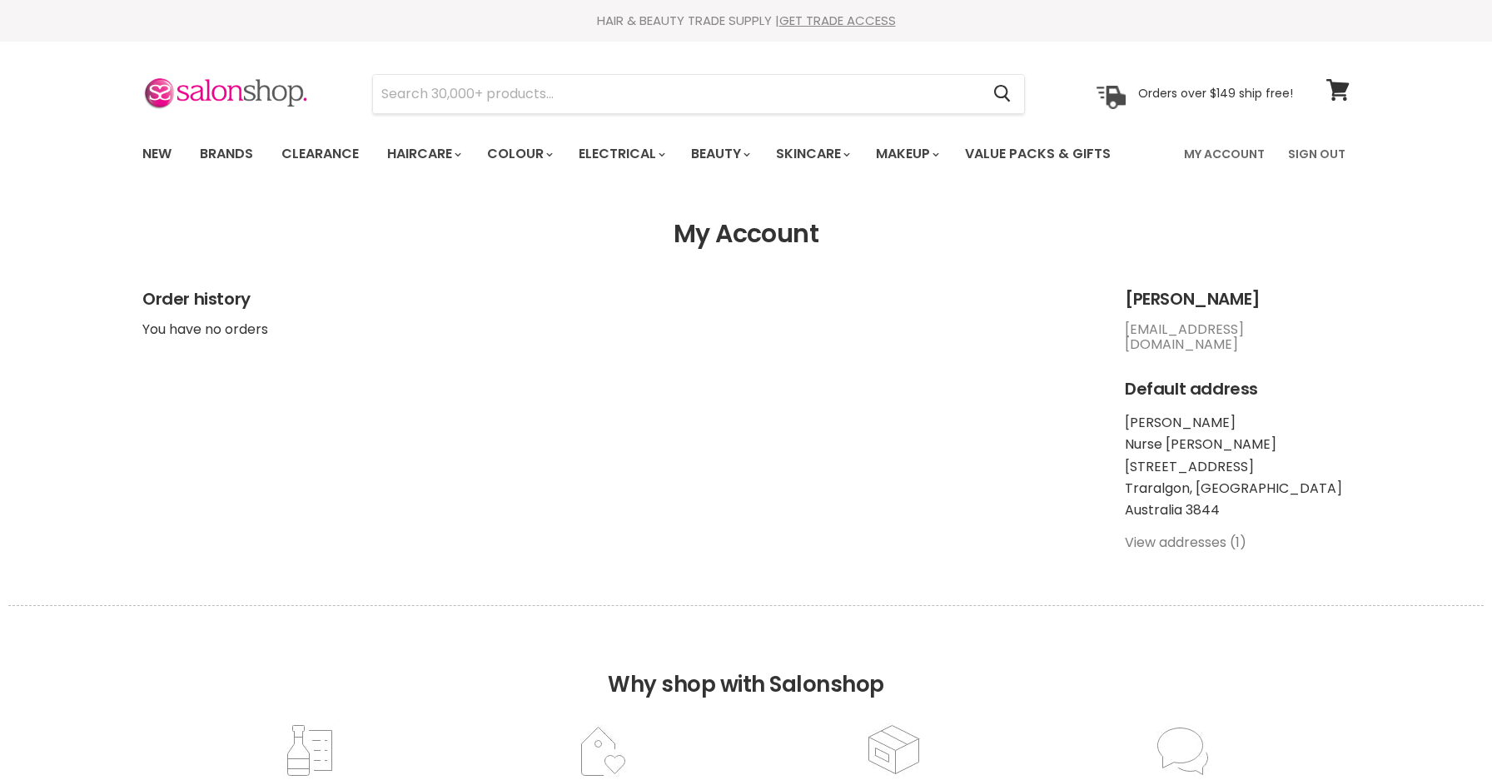
click at [1208, 545] on link "View addresses (1)" at bounding box center [1186, 542] width 122 height 19
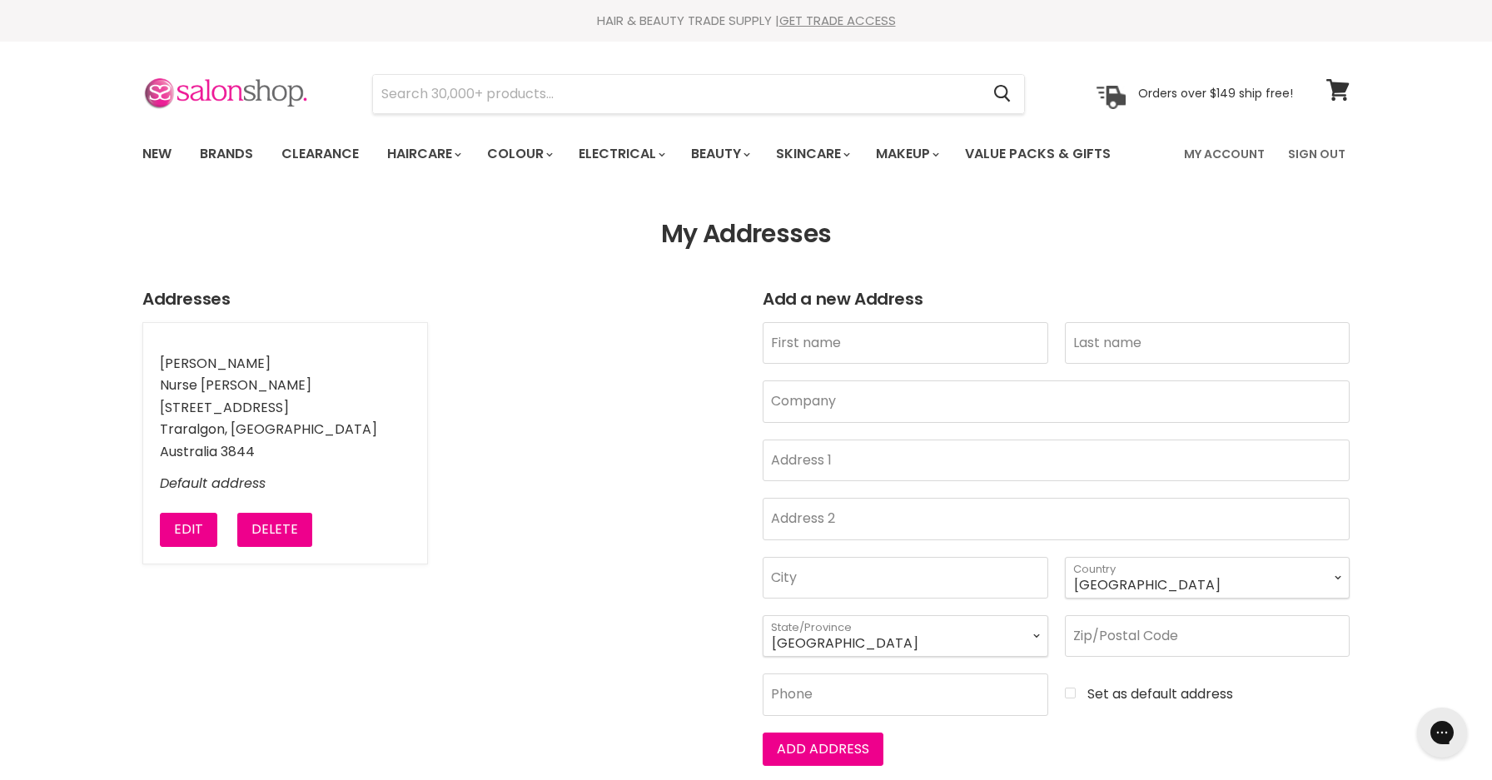
click at [215, 85] on img at bounding box center [225, 94] width 167 height 35
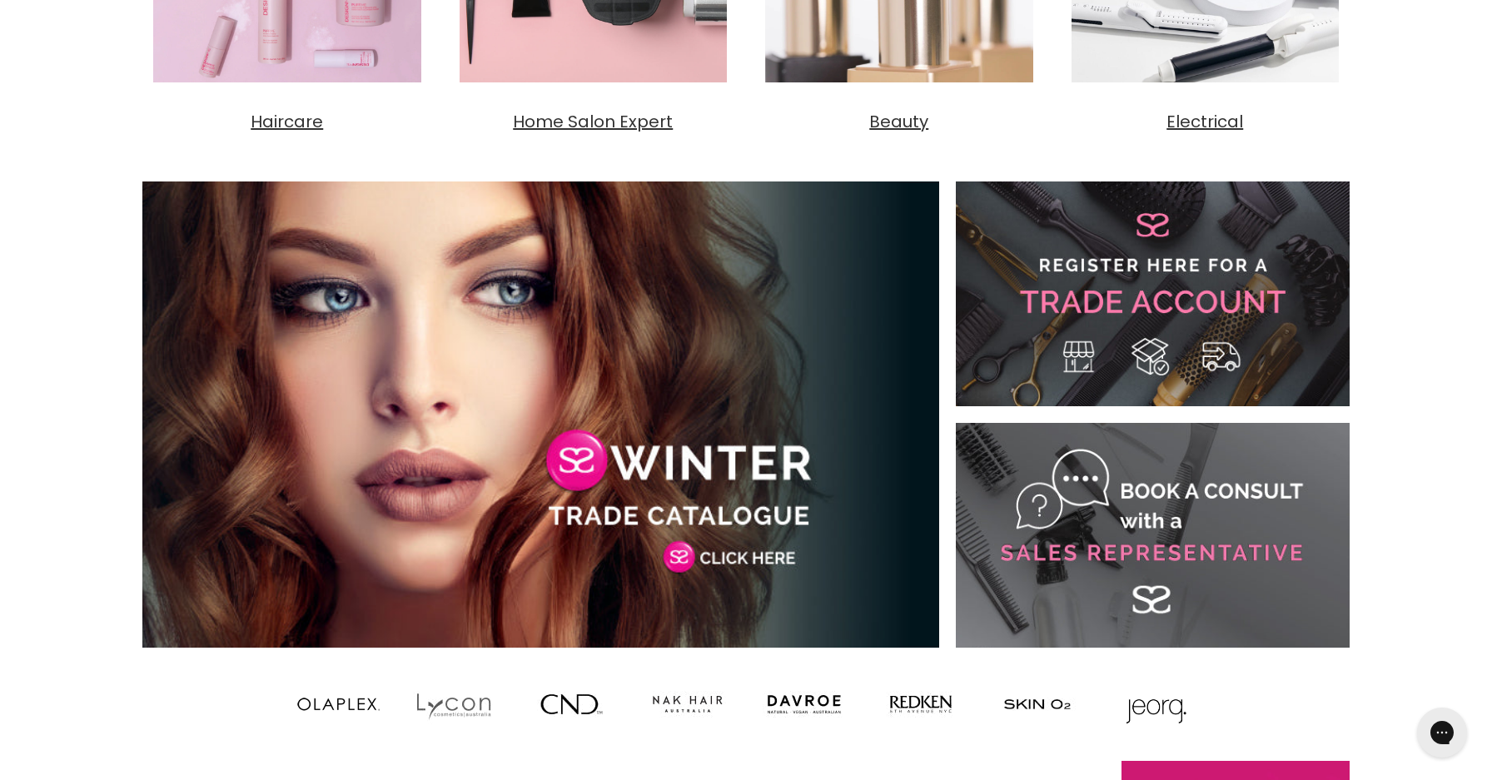
scroll to position [843, 0]
